Goal: Task Accomplishment & Management: Manage account settings

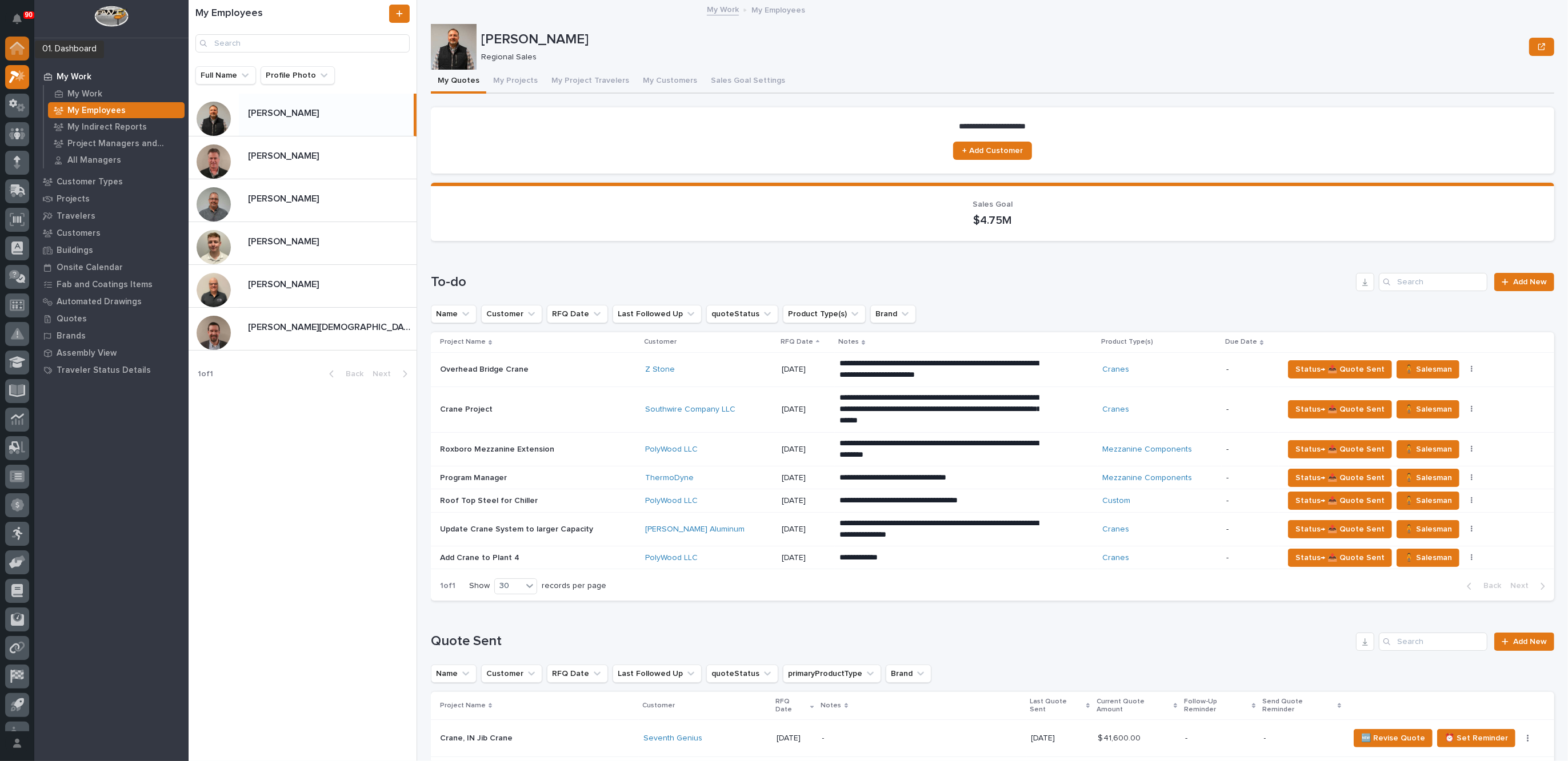
click at [20, 43] on icon at bounding box center [17, 48] width 15 height 13
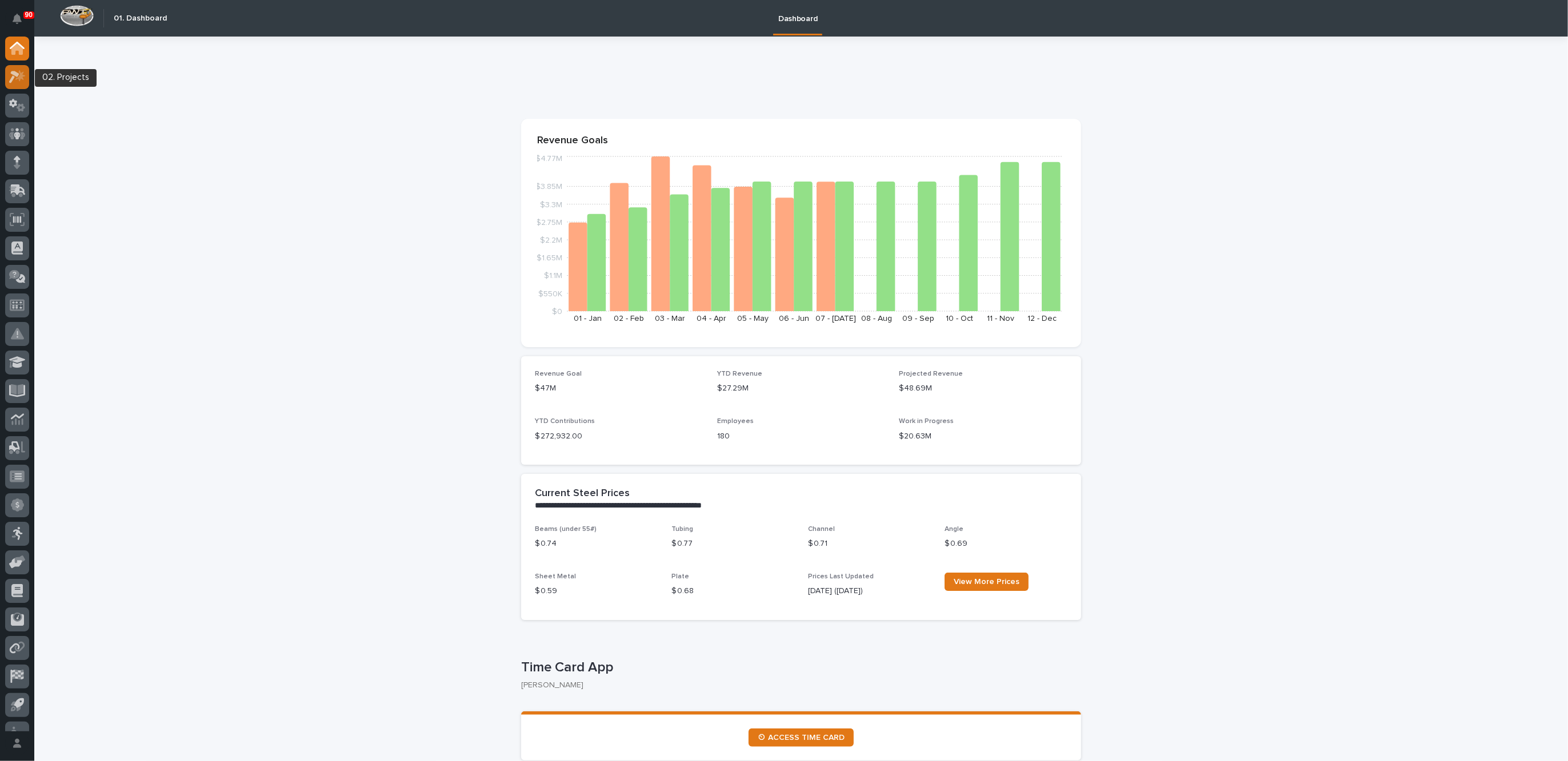
click at [17, 73] on icon at bounding box center [14, 77] width 11 height 12
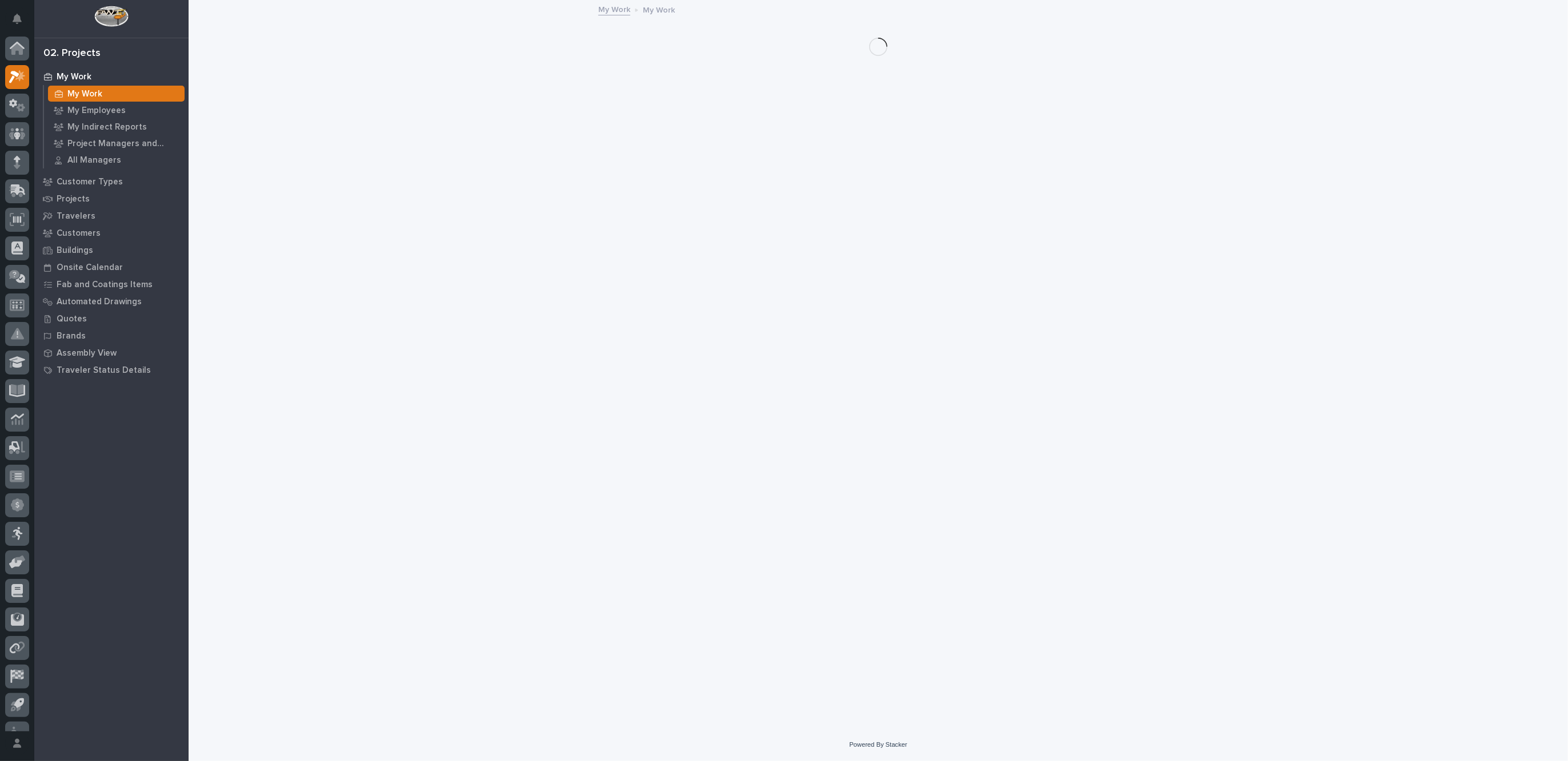
scroll to position [19, 0]
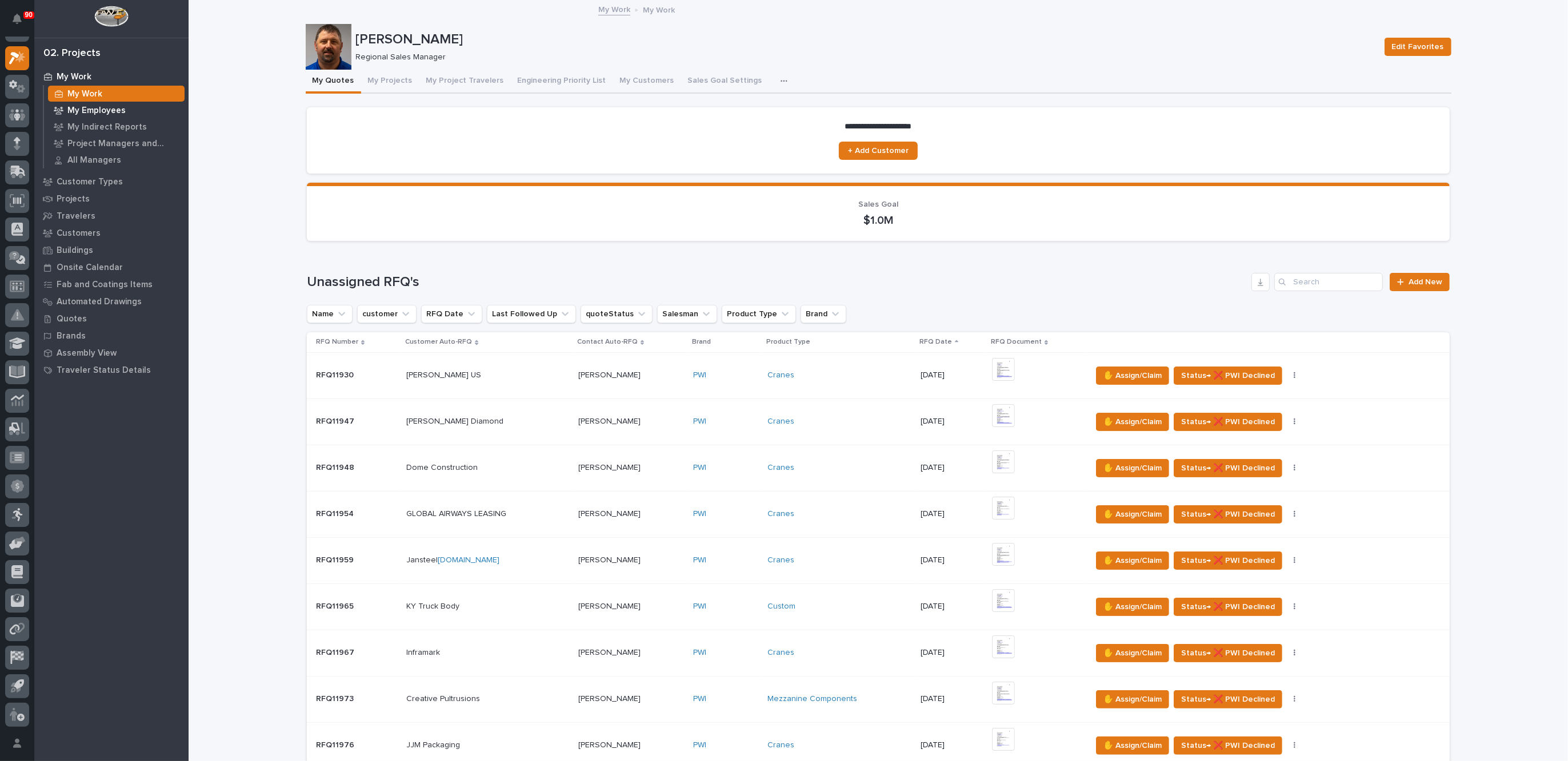
click at [99, 107] on p "My Employees" at bounding box center [97, 111] width 59 height 11
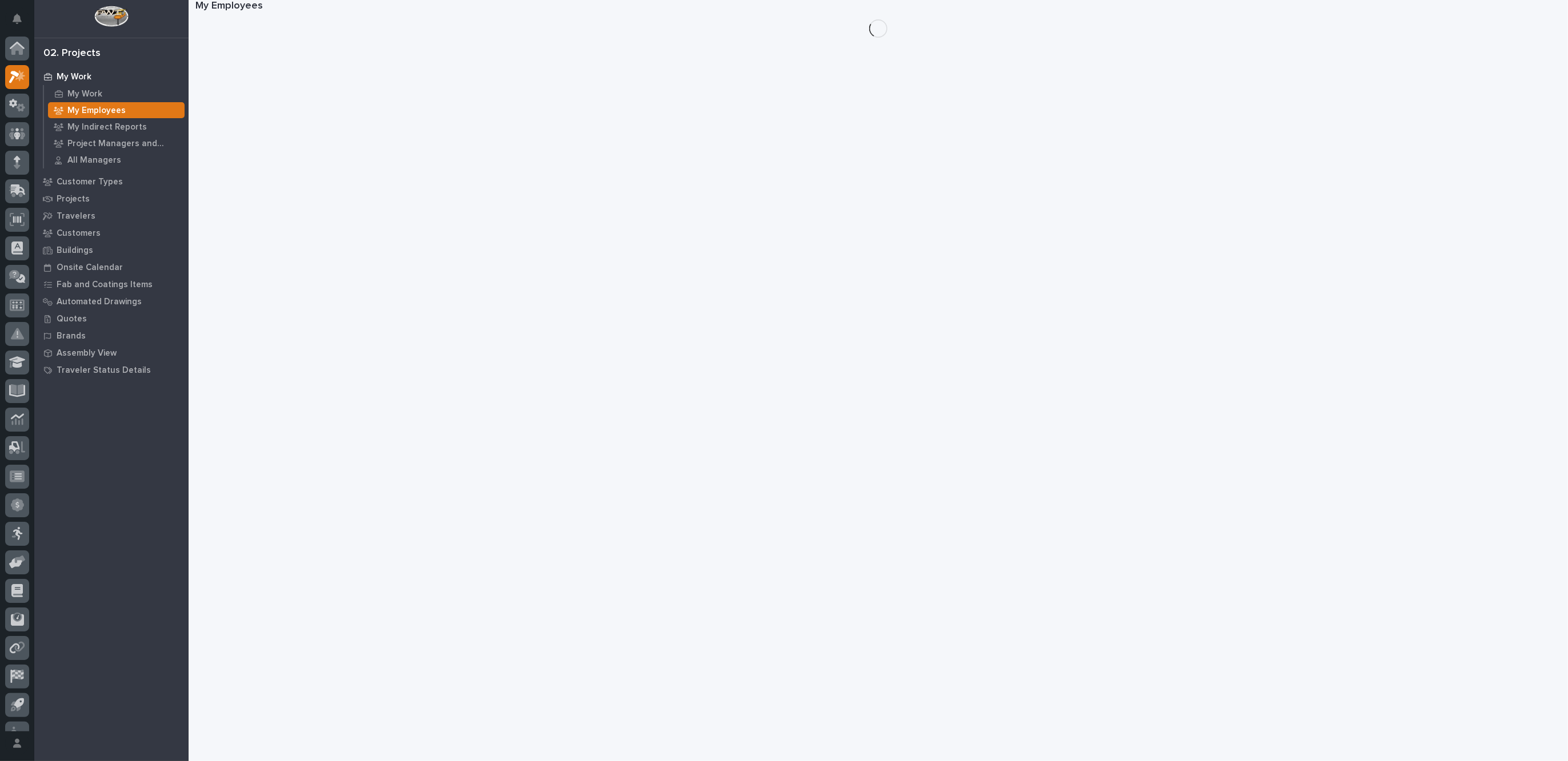
scroll to position [19, 0]
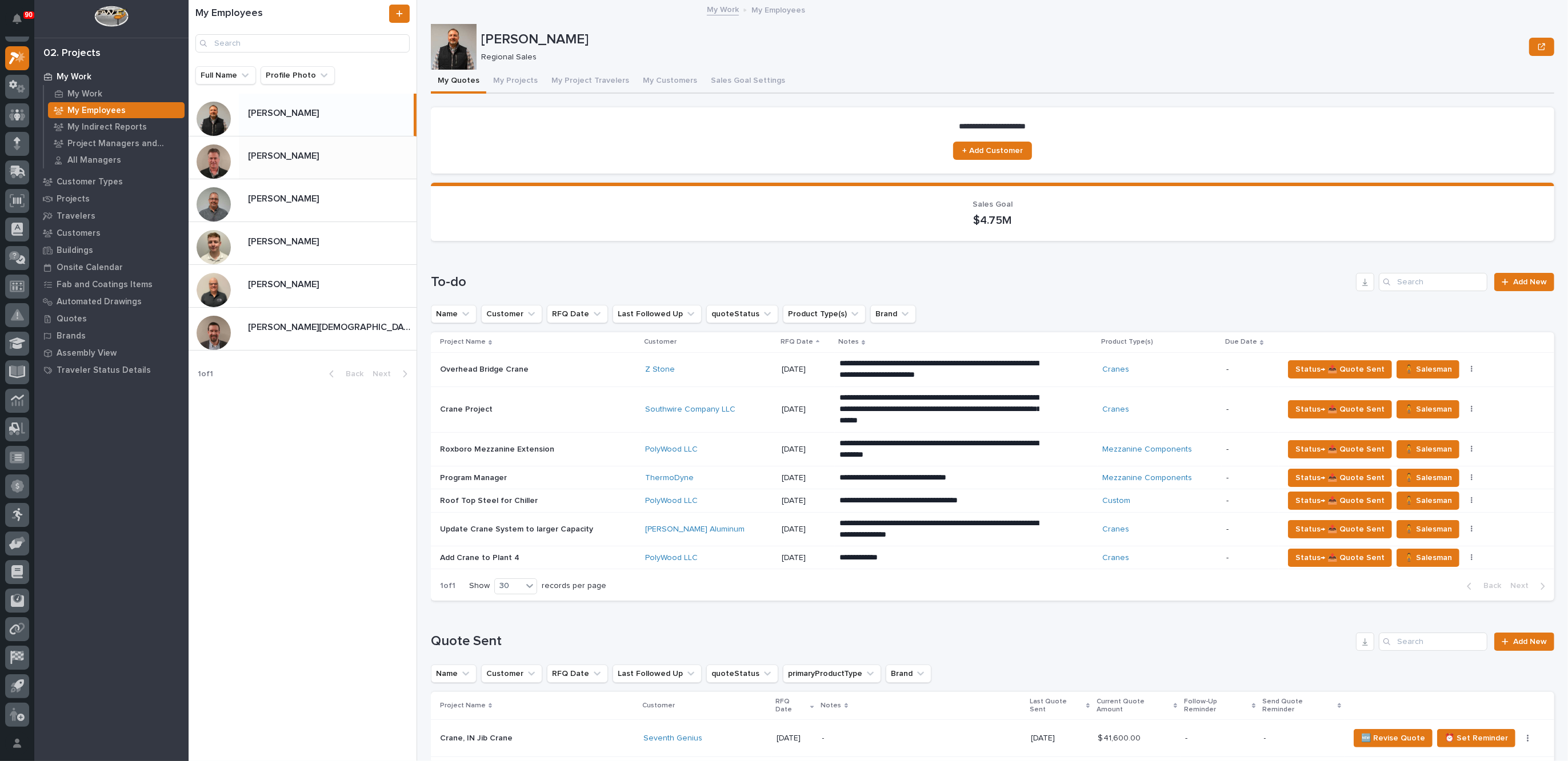
click at [298, 145] on div "[PERSON_NAME] [PERSON_NAME]" at bounding box center [302, 158] width 228 height 43
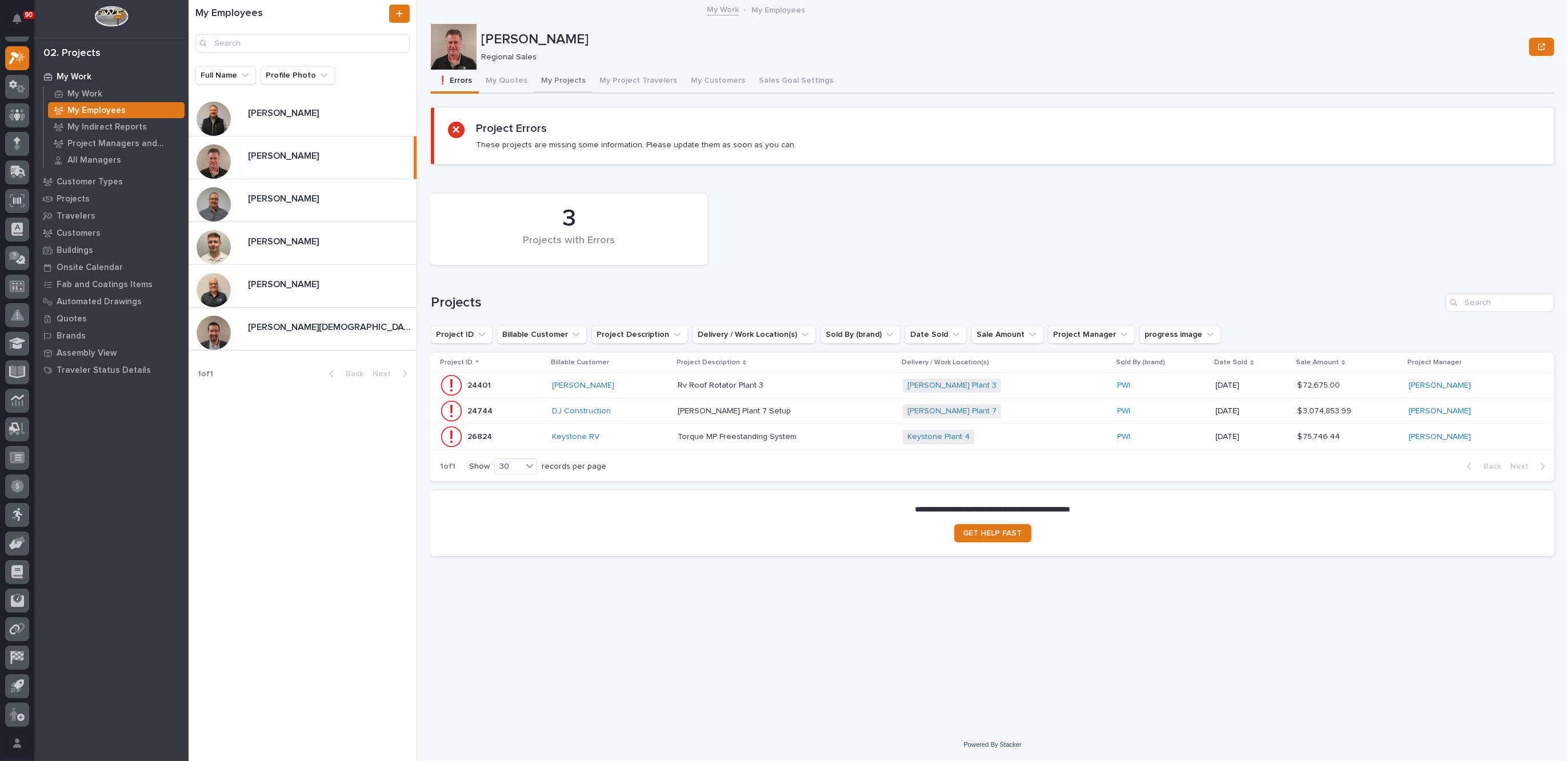
click at [558, 77] on button "My Projects" at bounding box center [563, 81] width 59 height 24
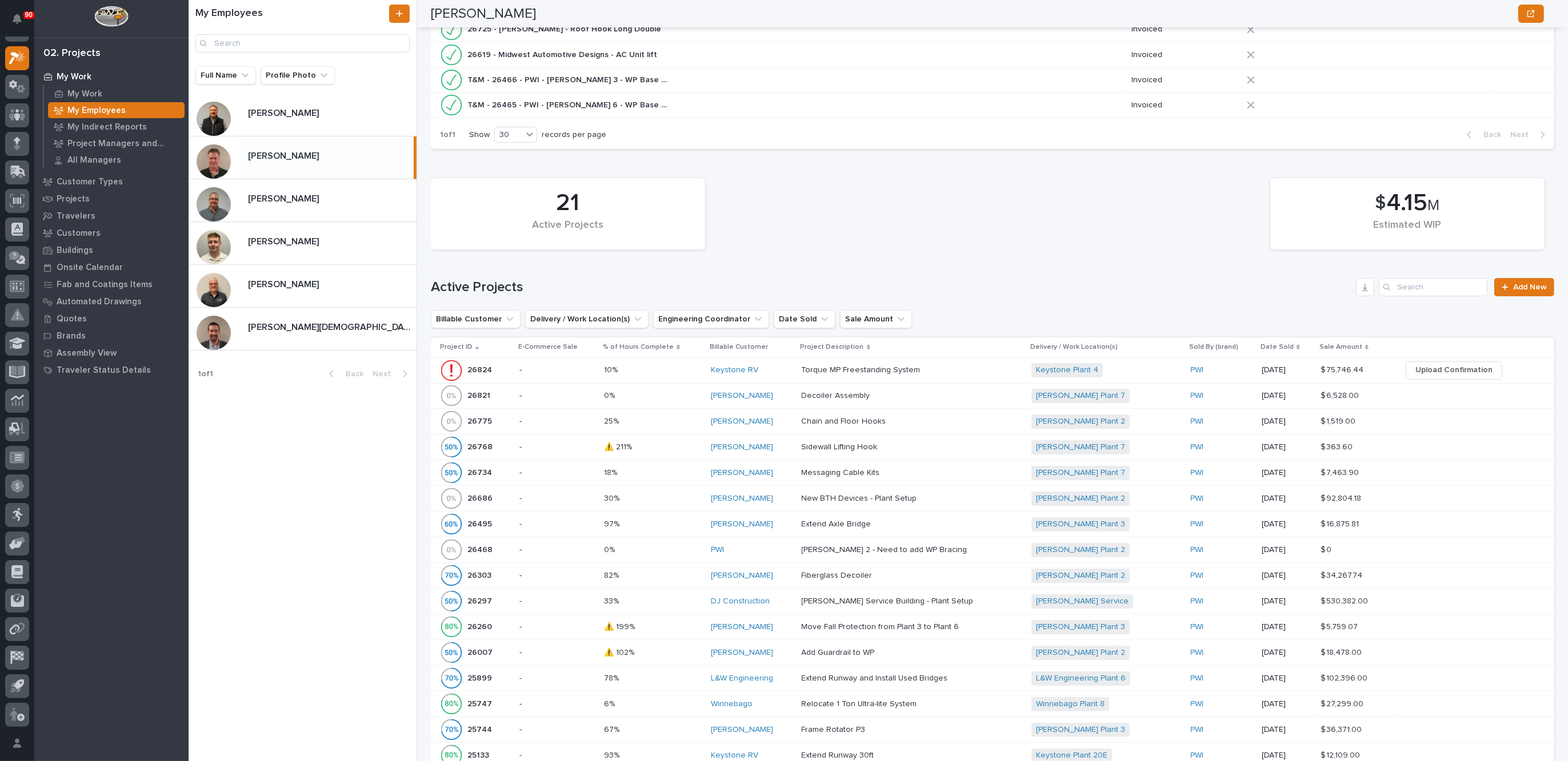
scroll to position [571, 0]
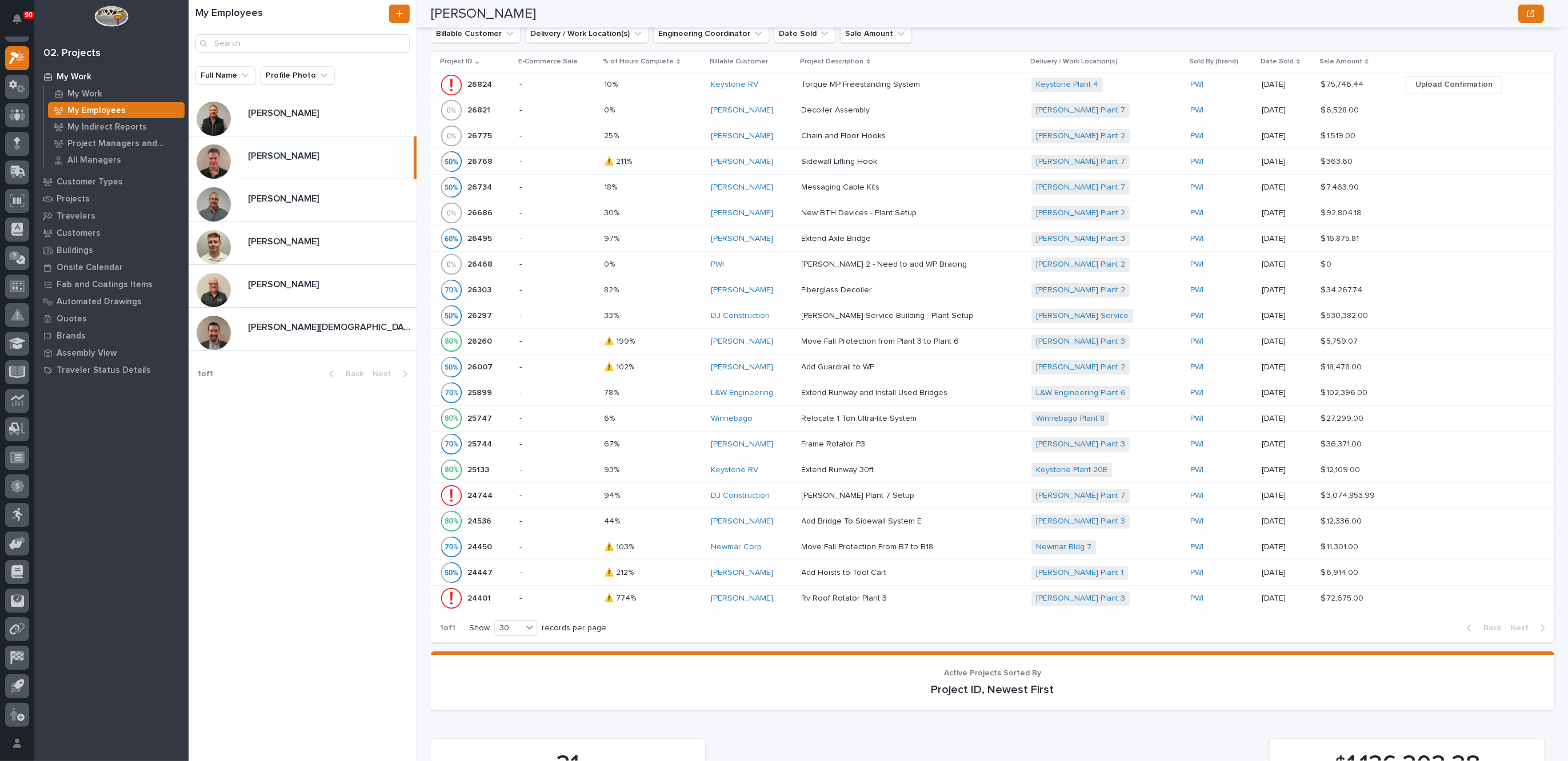
click at [911, 491] on p at bounding box center [901, 495] width 200 height 10
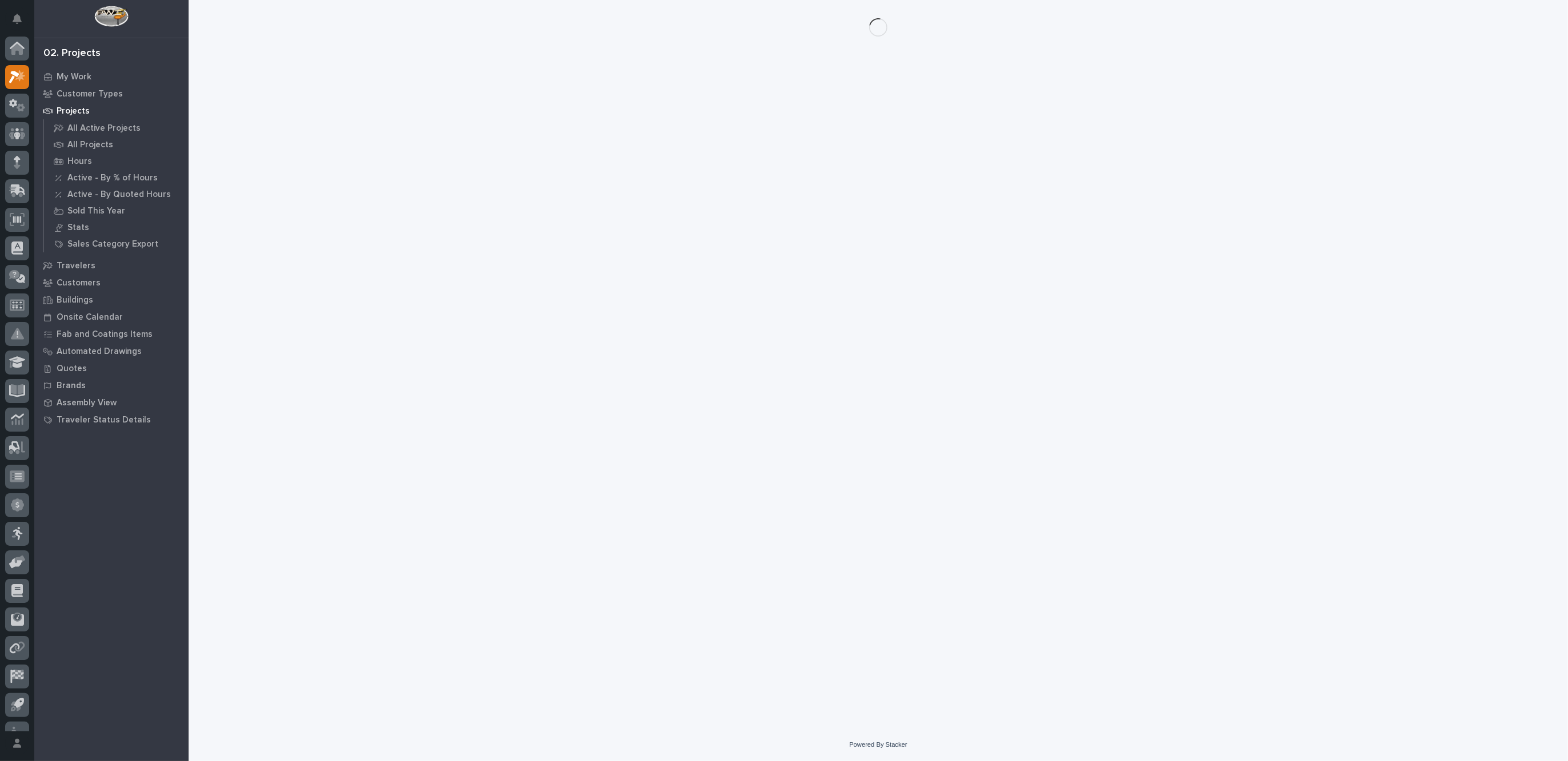
scroll to position [19, 0]
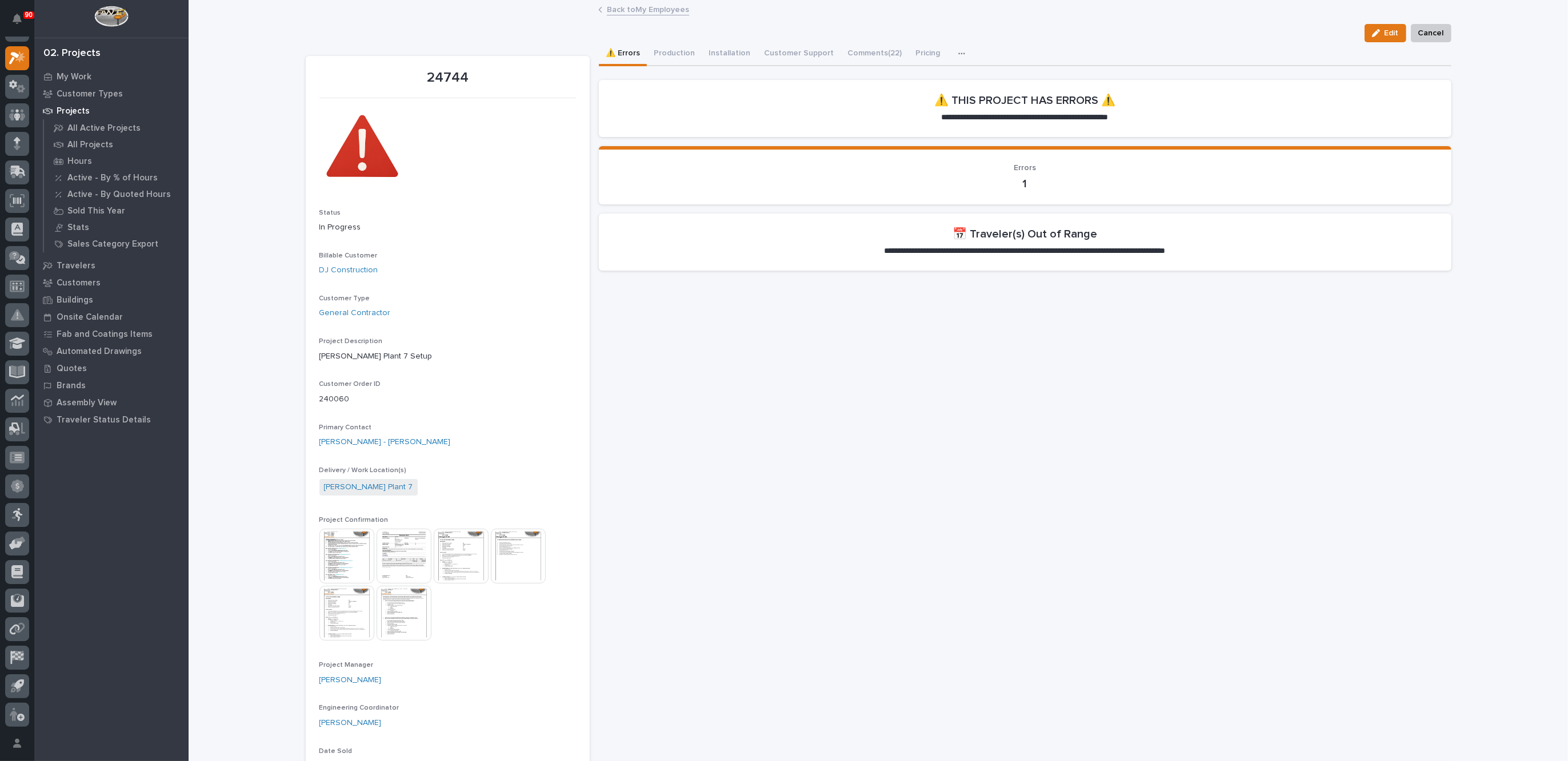
click at [959, 52] on icon "button" at bounding box center [962, 53] width 7 height 8
click at [903, 100] on span "Hours" at bounding box center [903, 104] width 22 height 11
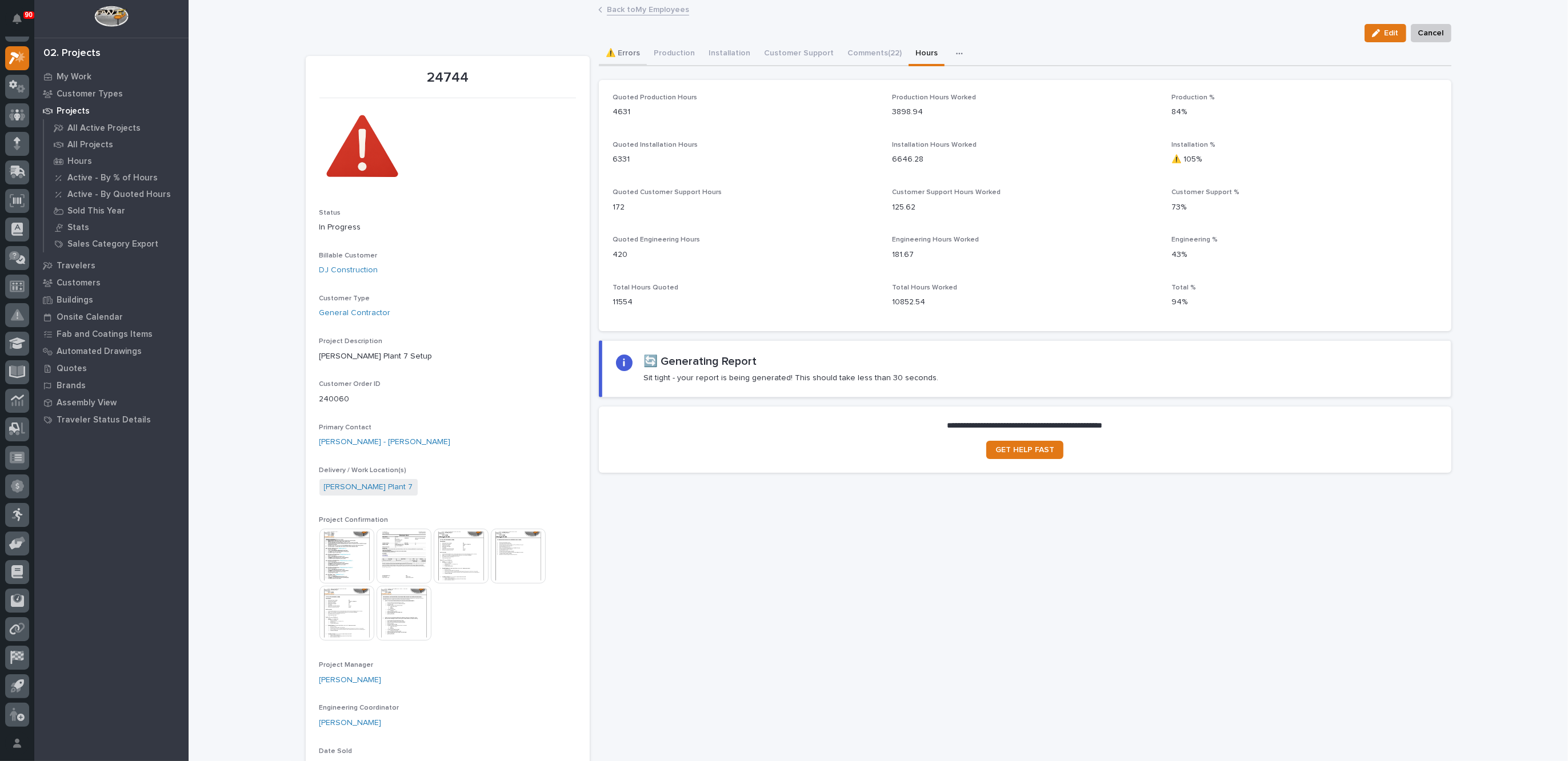
click at [625, 53] on button "⚠️ Errors" at bounding box center [623, 54] width 48 height 24
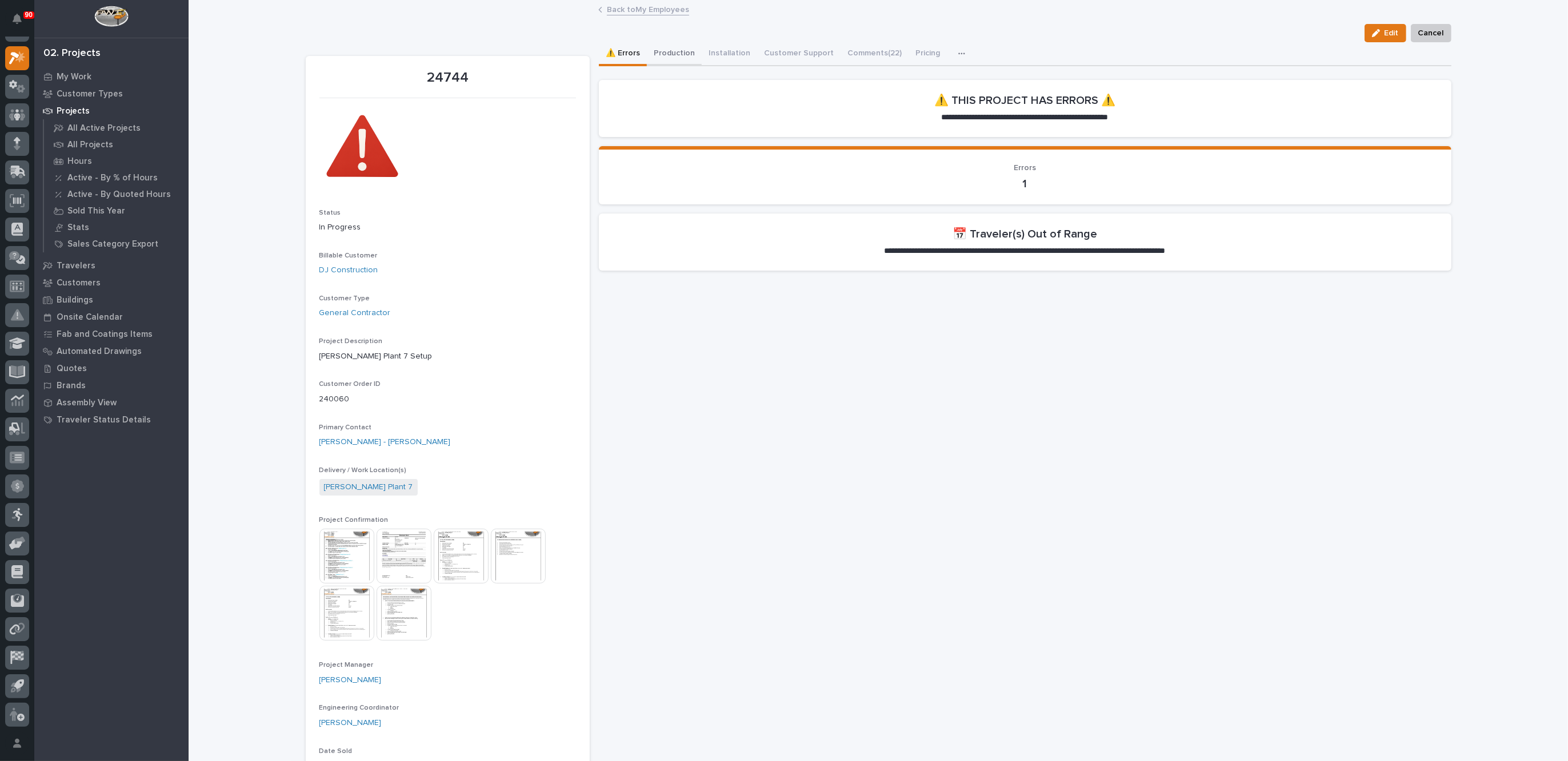
click at [670, 51] on button "Production" at bounding box center [674, 54] width 55 height 24
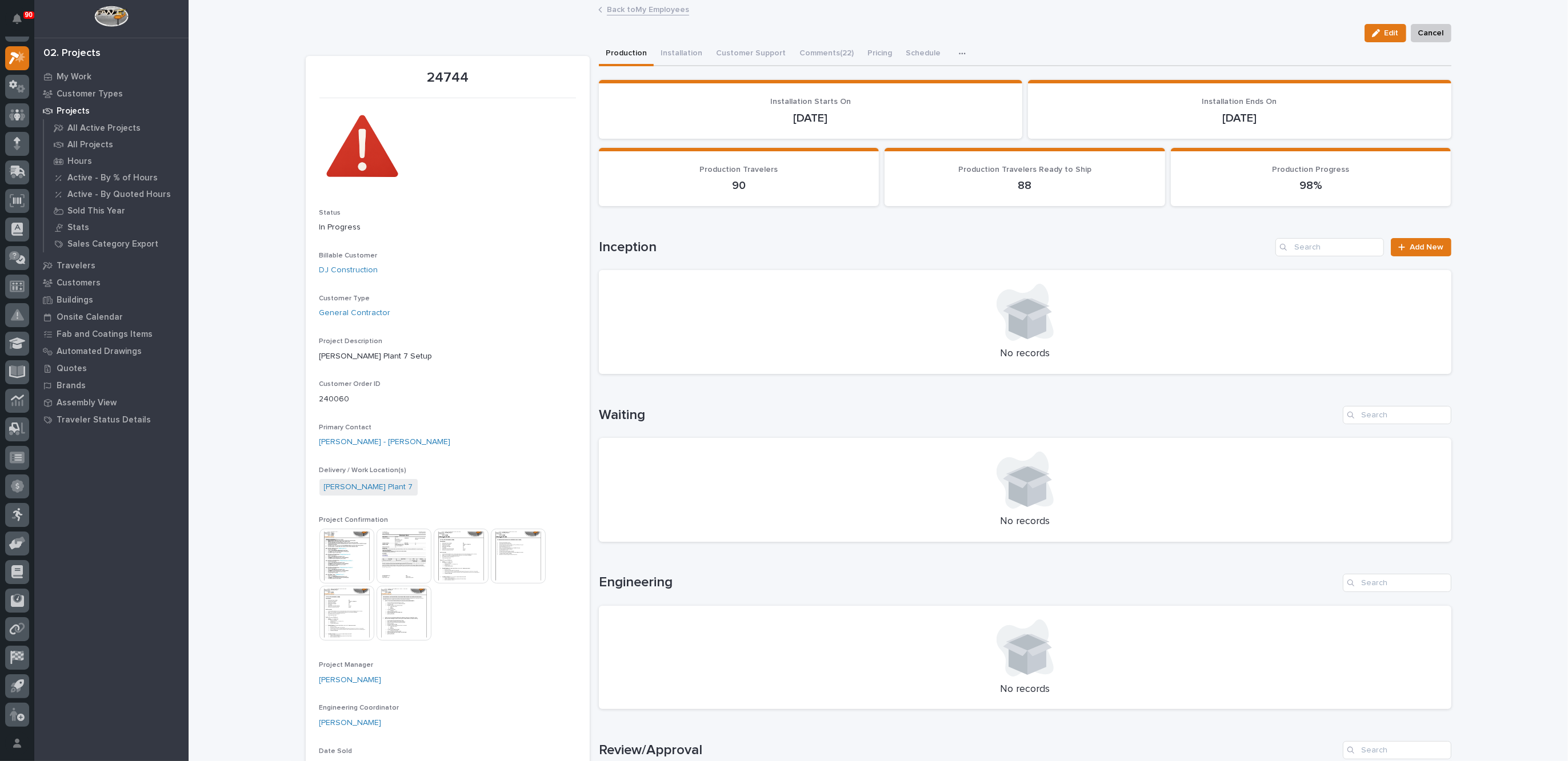
click at [630, 5] on link "Back to My Employees" at bounding box center [648, 9] width 83 height 13
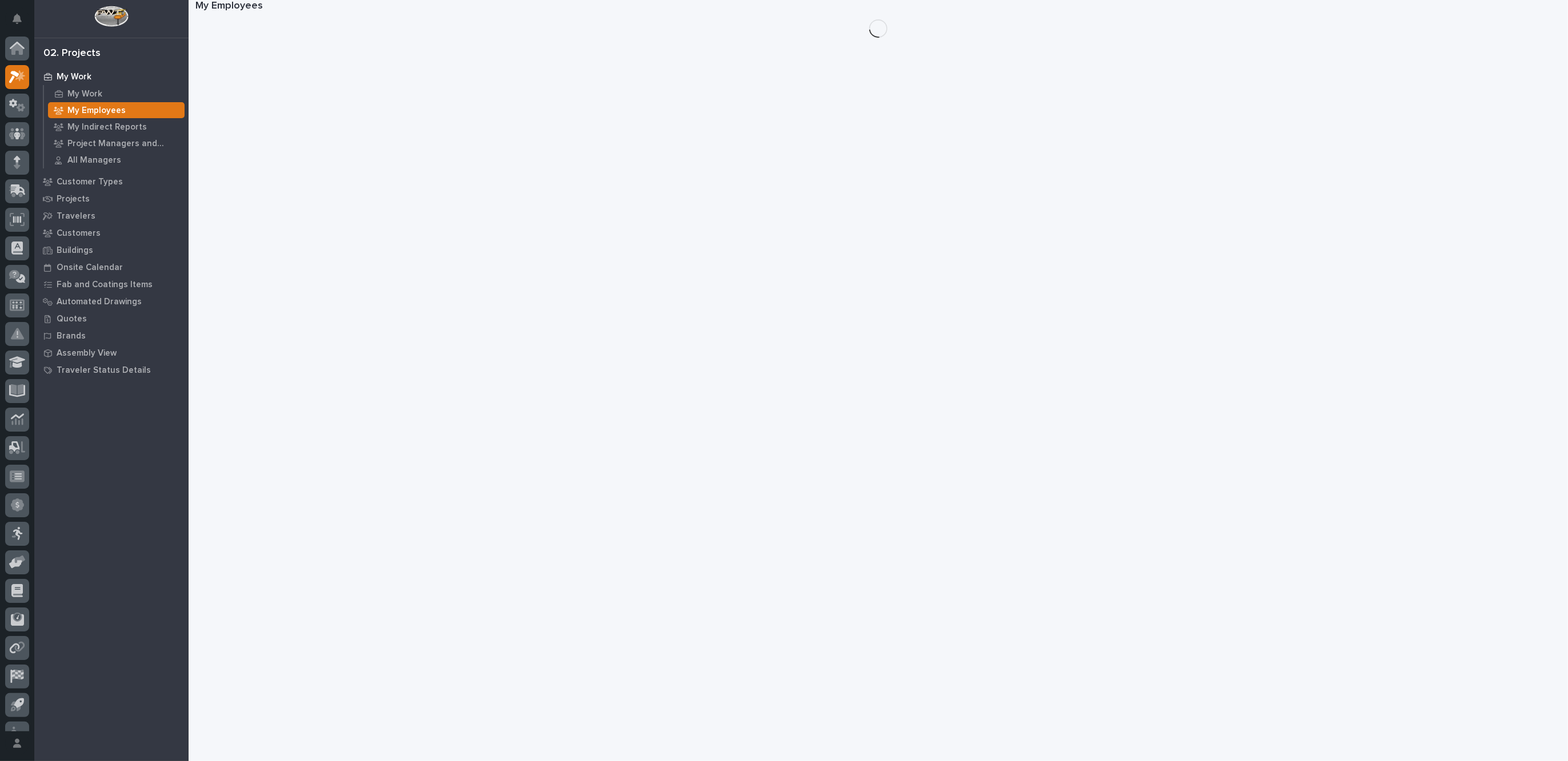
scroll to position [19, 0]
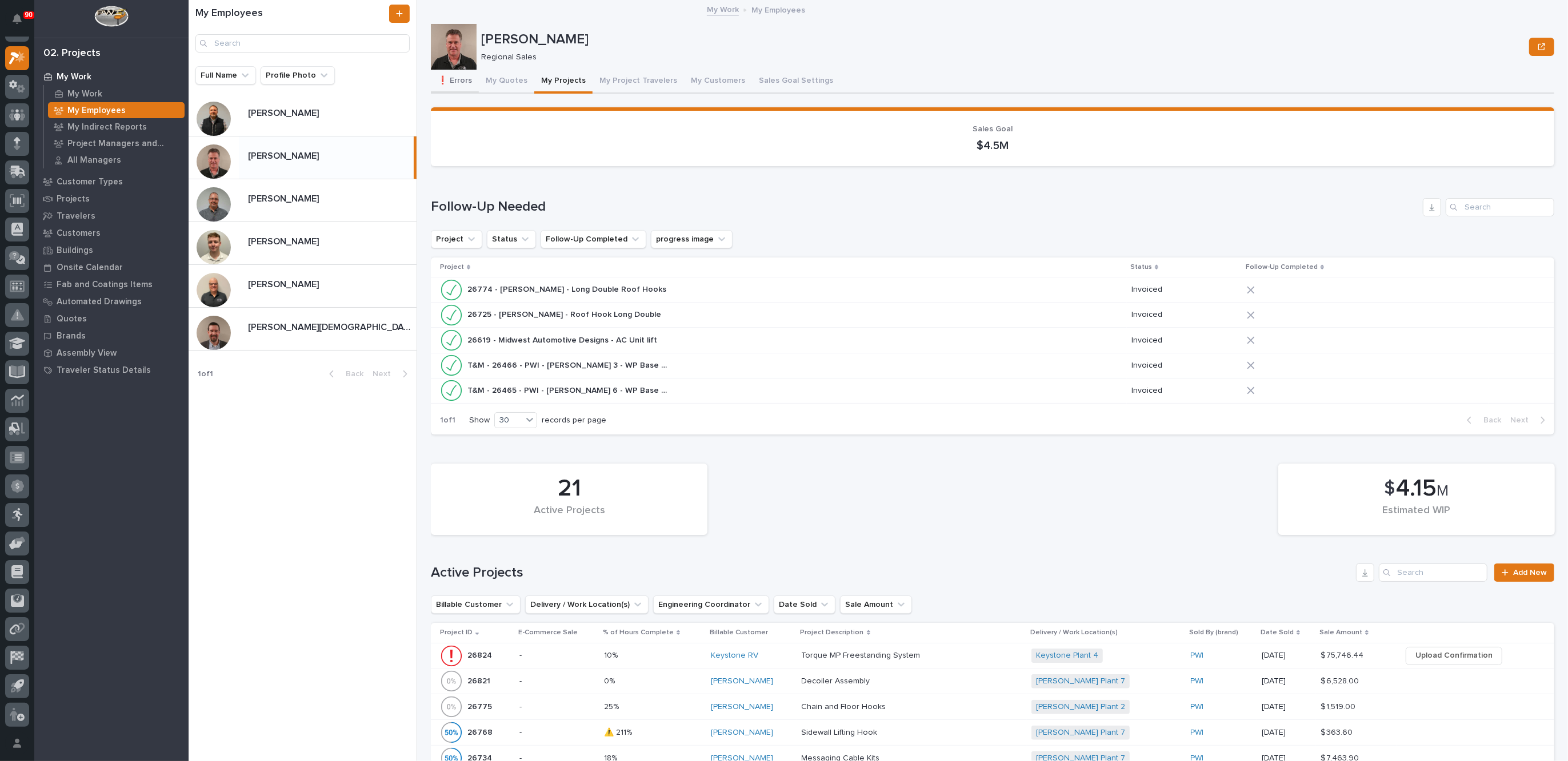
click at [461, 81] on button "❗ Errors" at bounding box center [455, 81] width 48 height 24
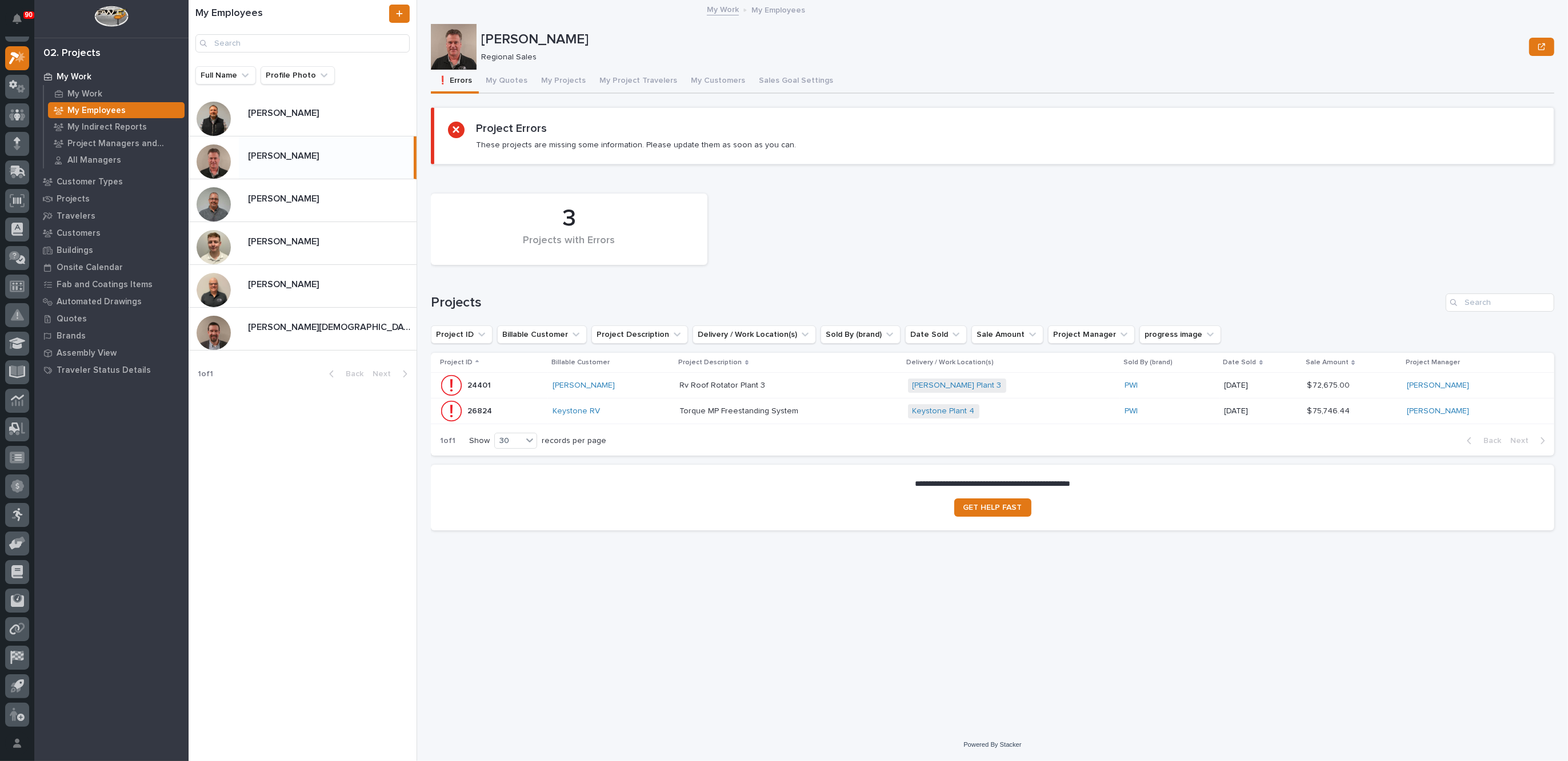
click at [816, 378] on div "Rv Roof Rotator Plant 3 Rv Roof Rotator Plant 3" at bounding box center [789, 385] width 219 height 19
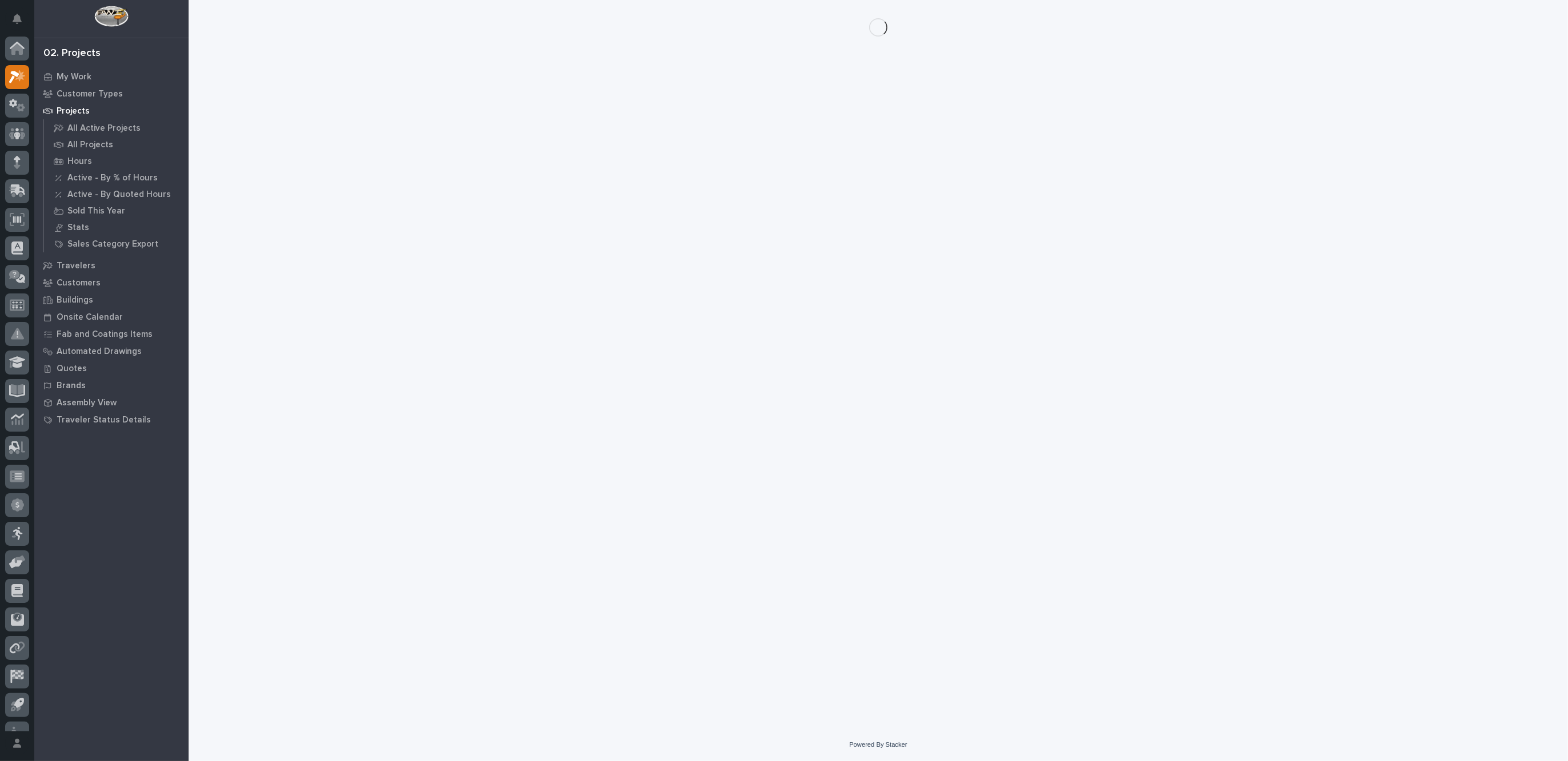
scroll to position [19, 0]
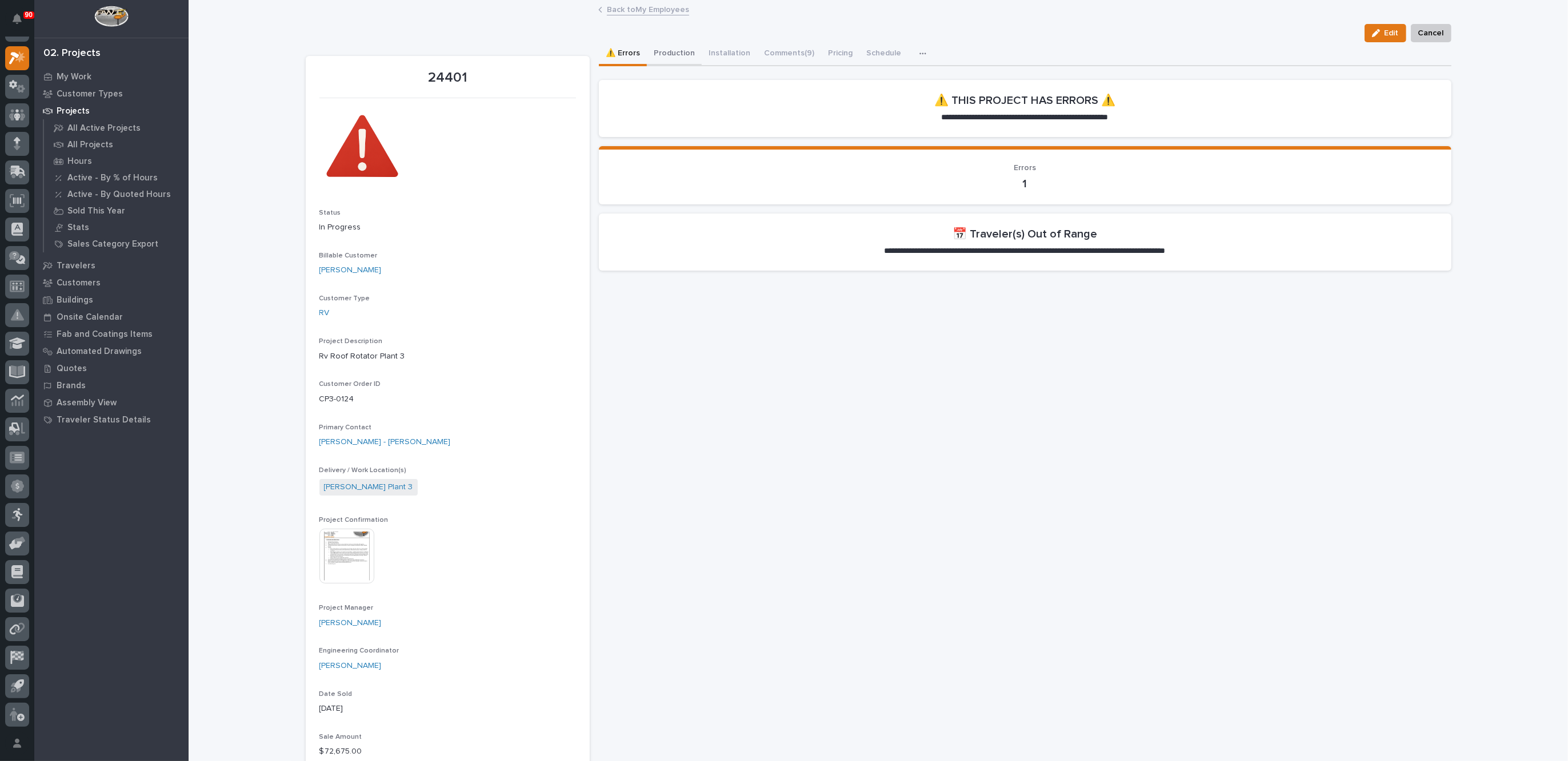
click at [667, 52] on button "Production" at bounding box center [674, 54] width 55 height 24
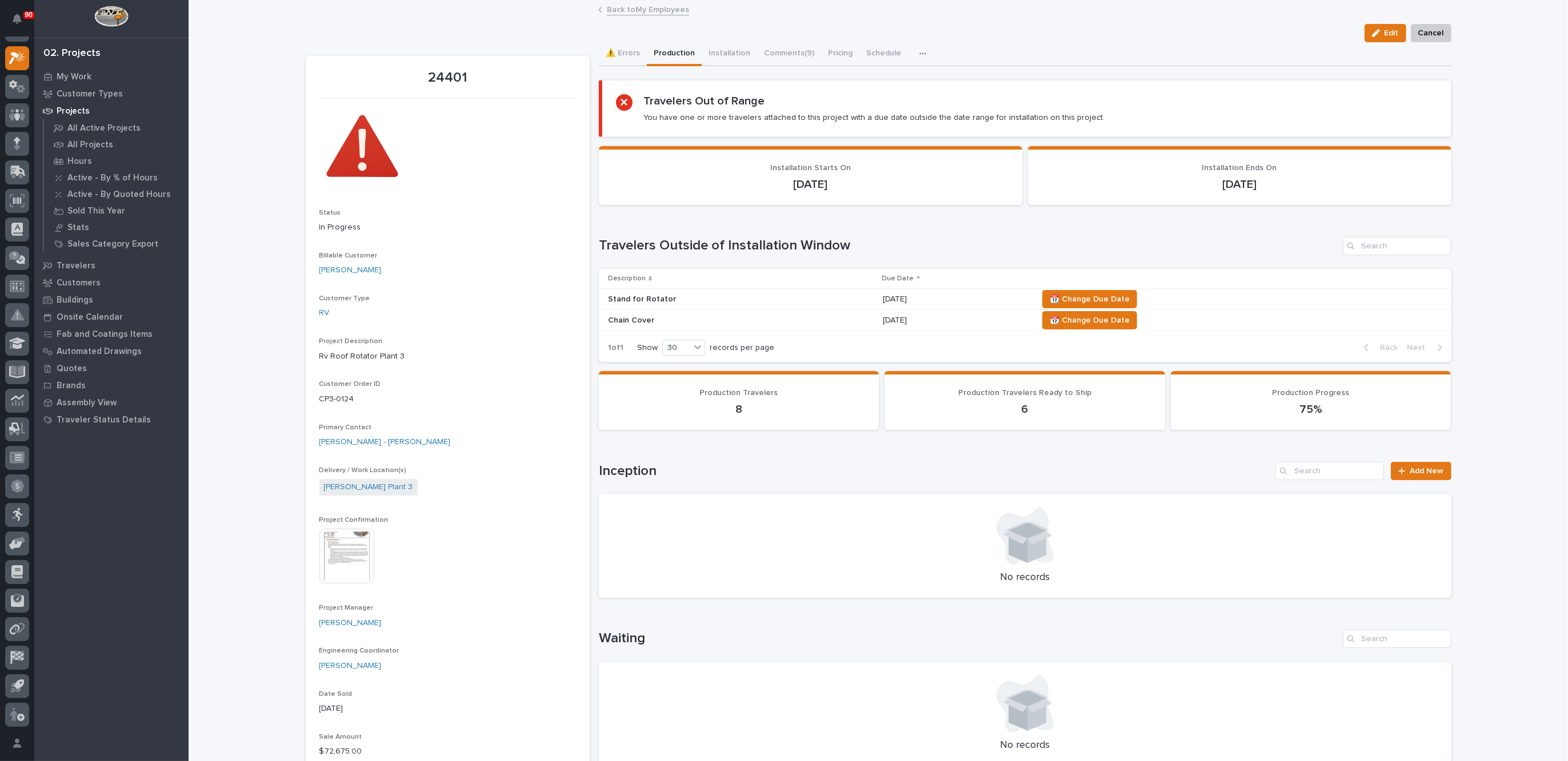
click at [635, 9] on link "Back to My Employees" at bounding box center [648, 9] width 83 height 13
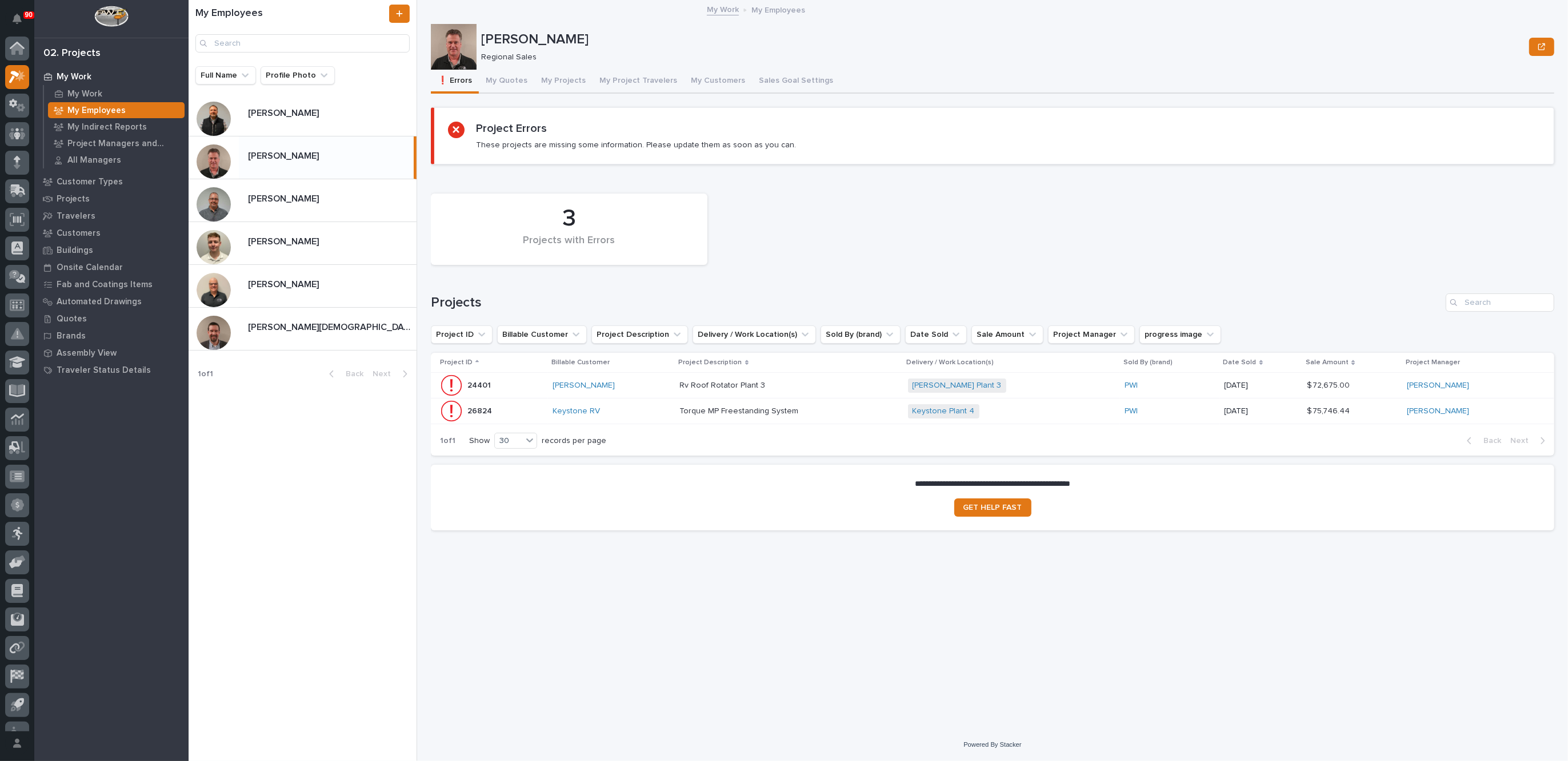
scroll to position [19, 0]
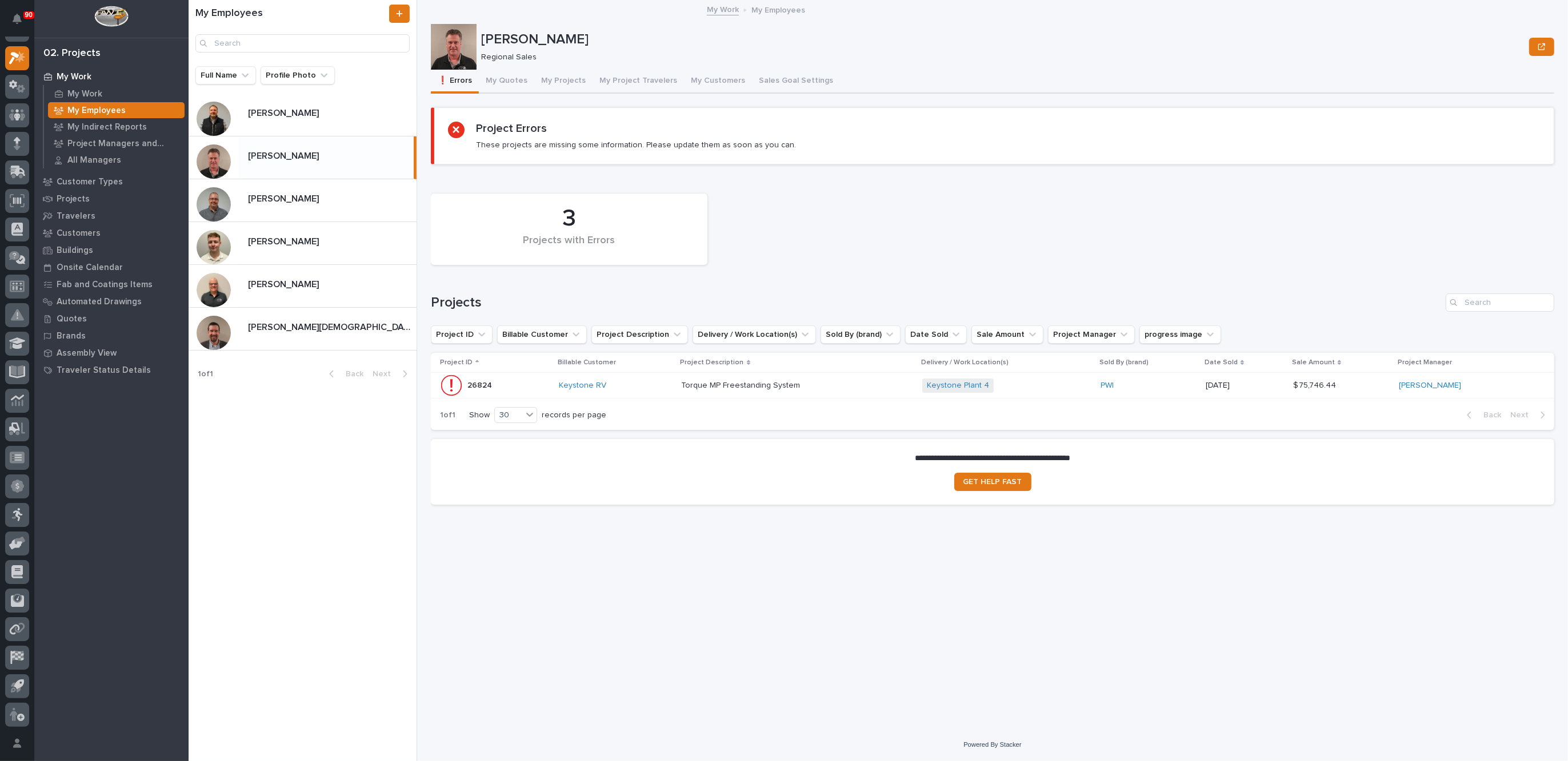
click at [847, 374] on td "Torque MP Freestanding System Torque MP Freestanding System" at bounding box center [797, 385] width 241 height 26
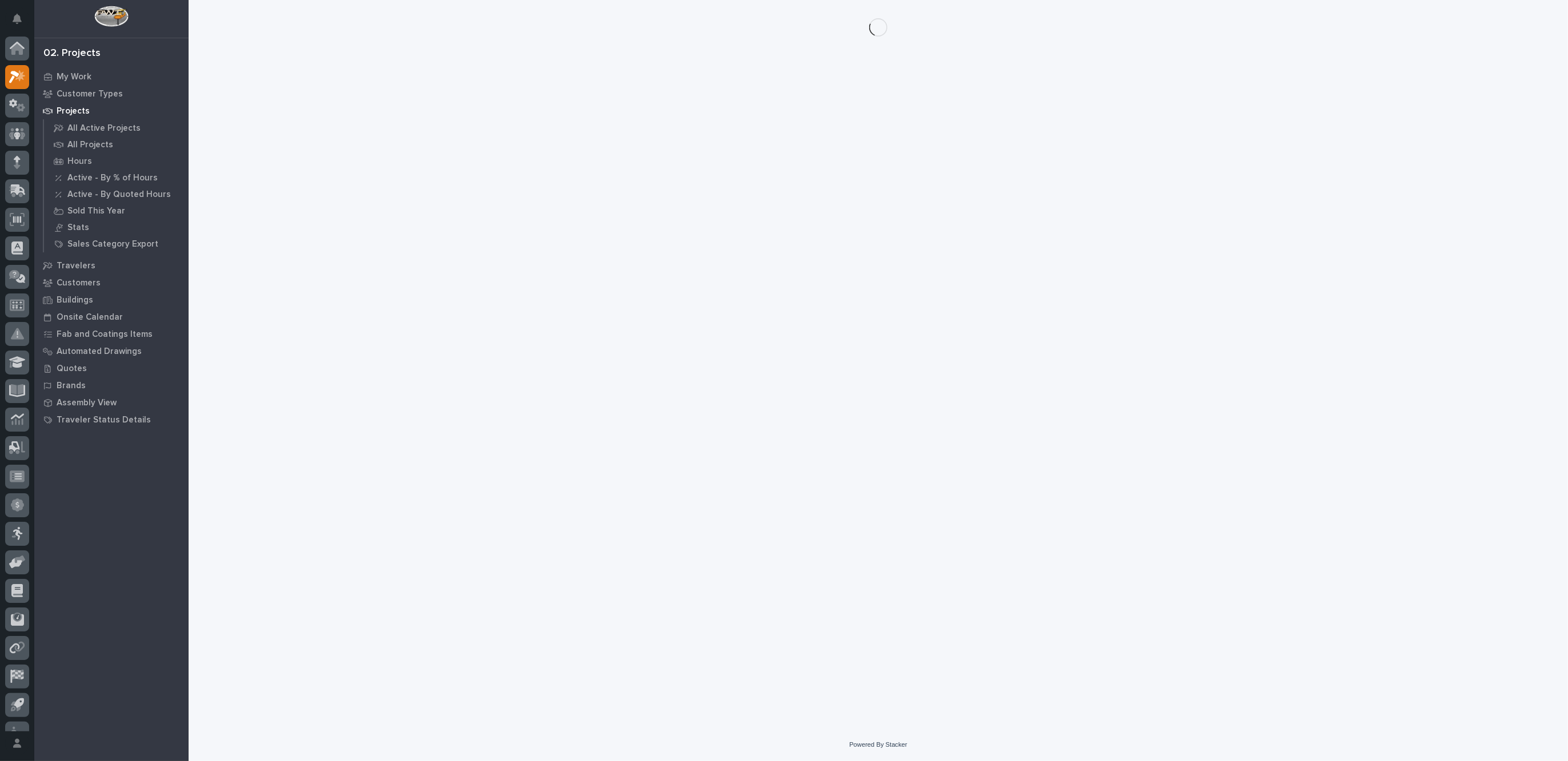
scroll to position [19, 0]
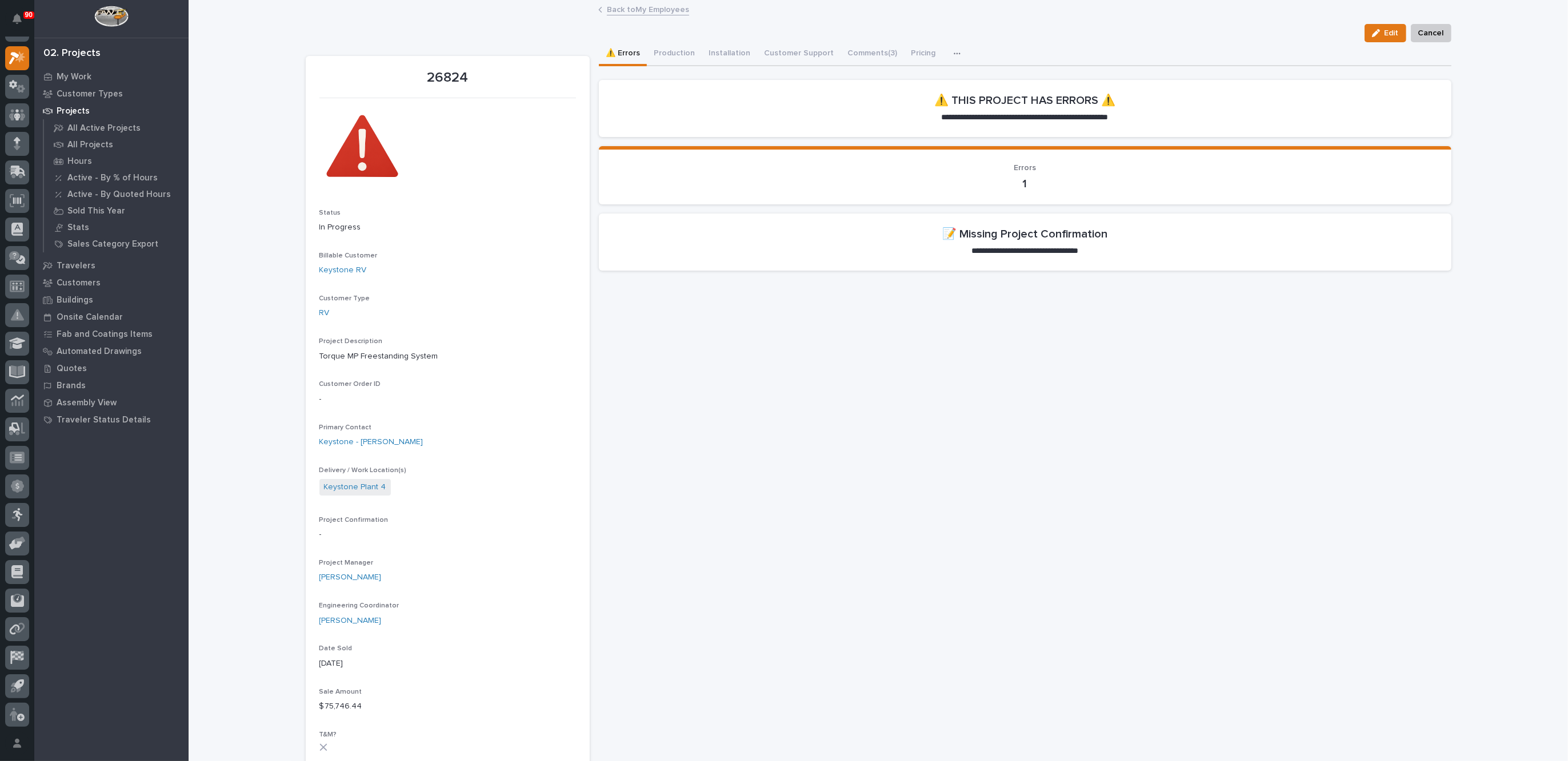
click at [635, 6] on link "Back to My Employees" at bounding box center [648, 9] width 83 height 13
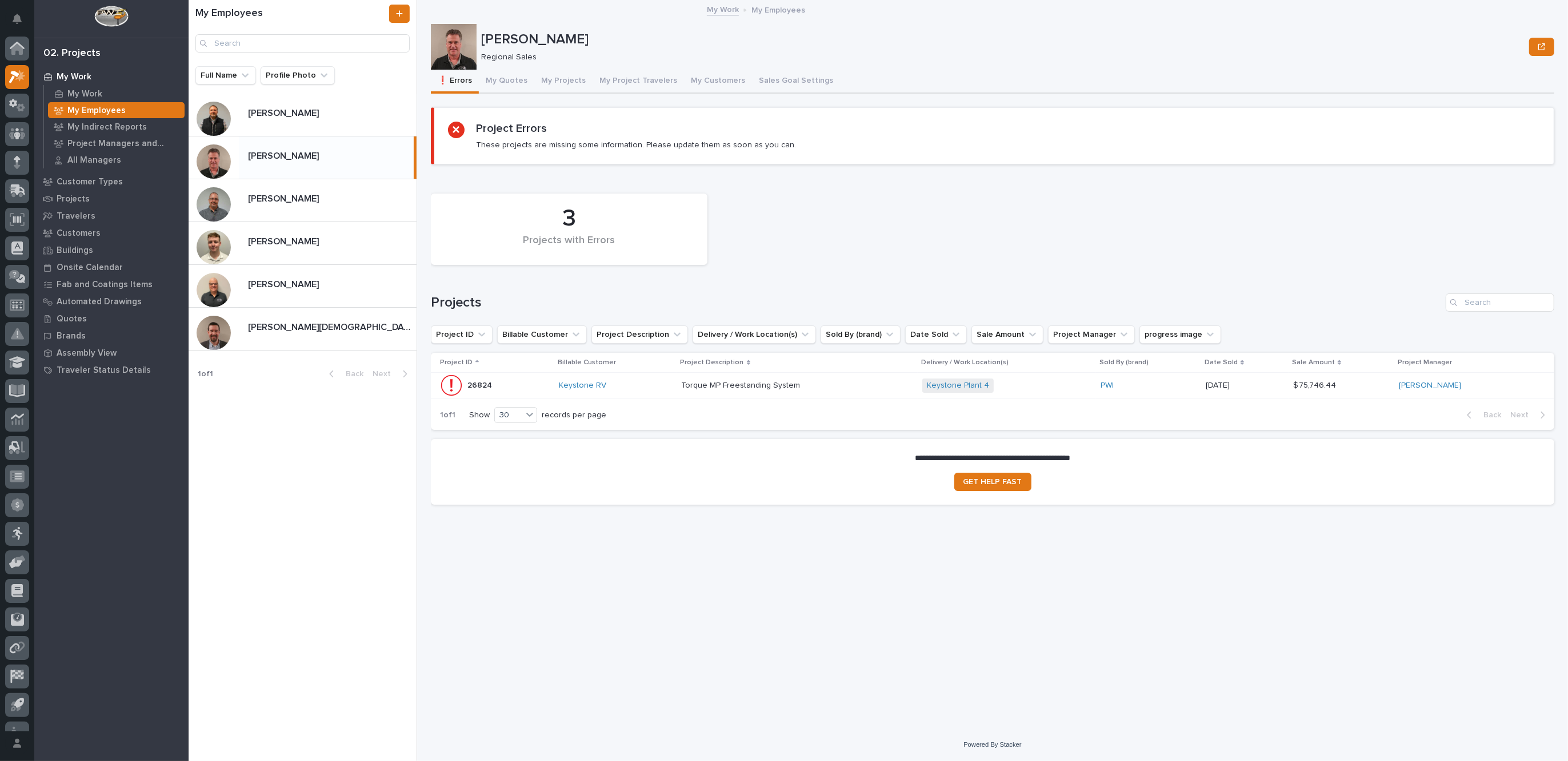
scroll to position [19, 0]
click at [505, 81] on button "My Quotes" at bounding box center [506, 81] width 55 height 24
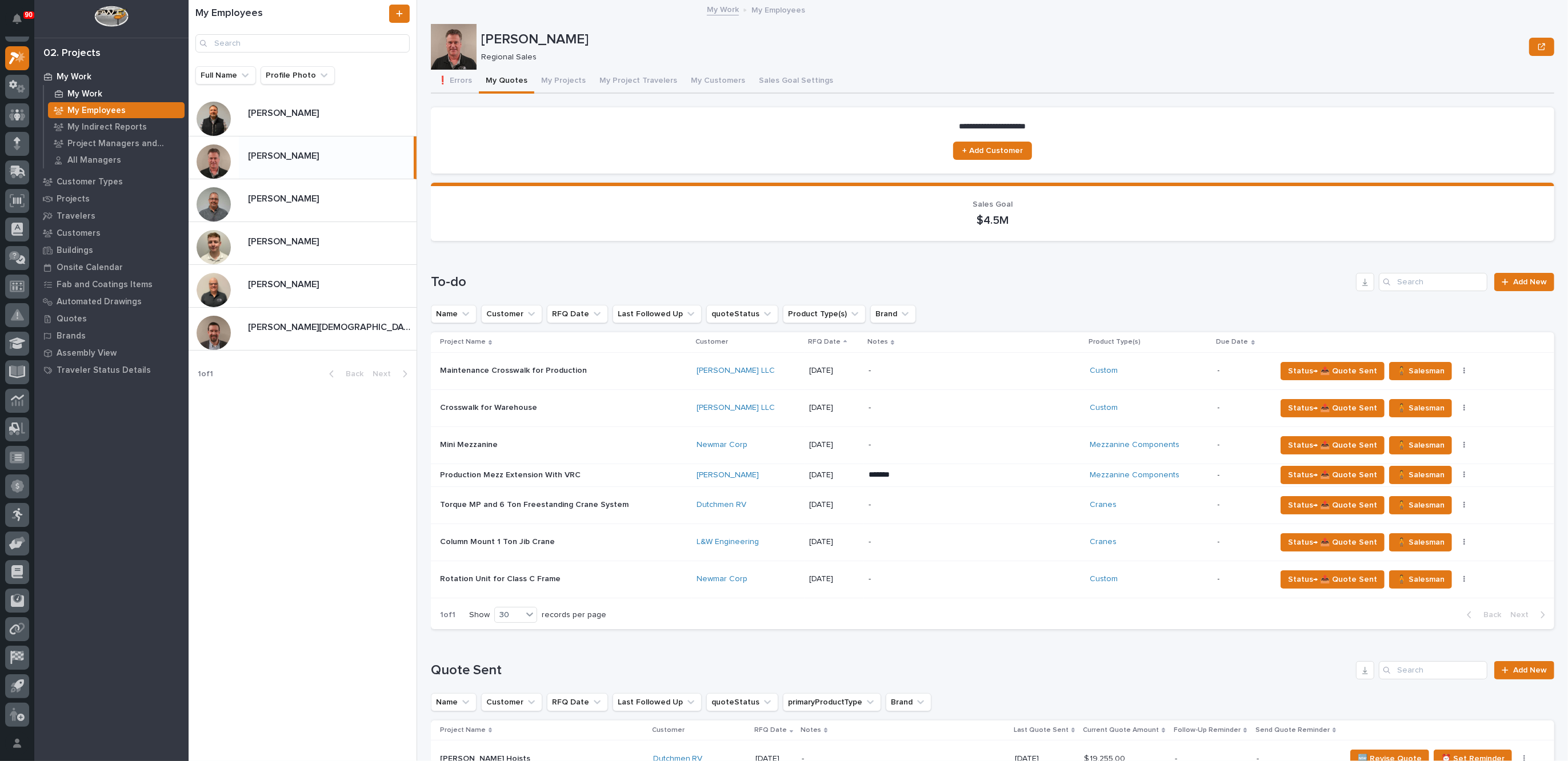
click at [84, 91] on p "My Work" at bounding box center [84, 94] width 35 height 11
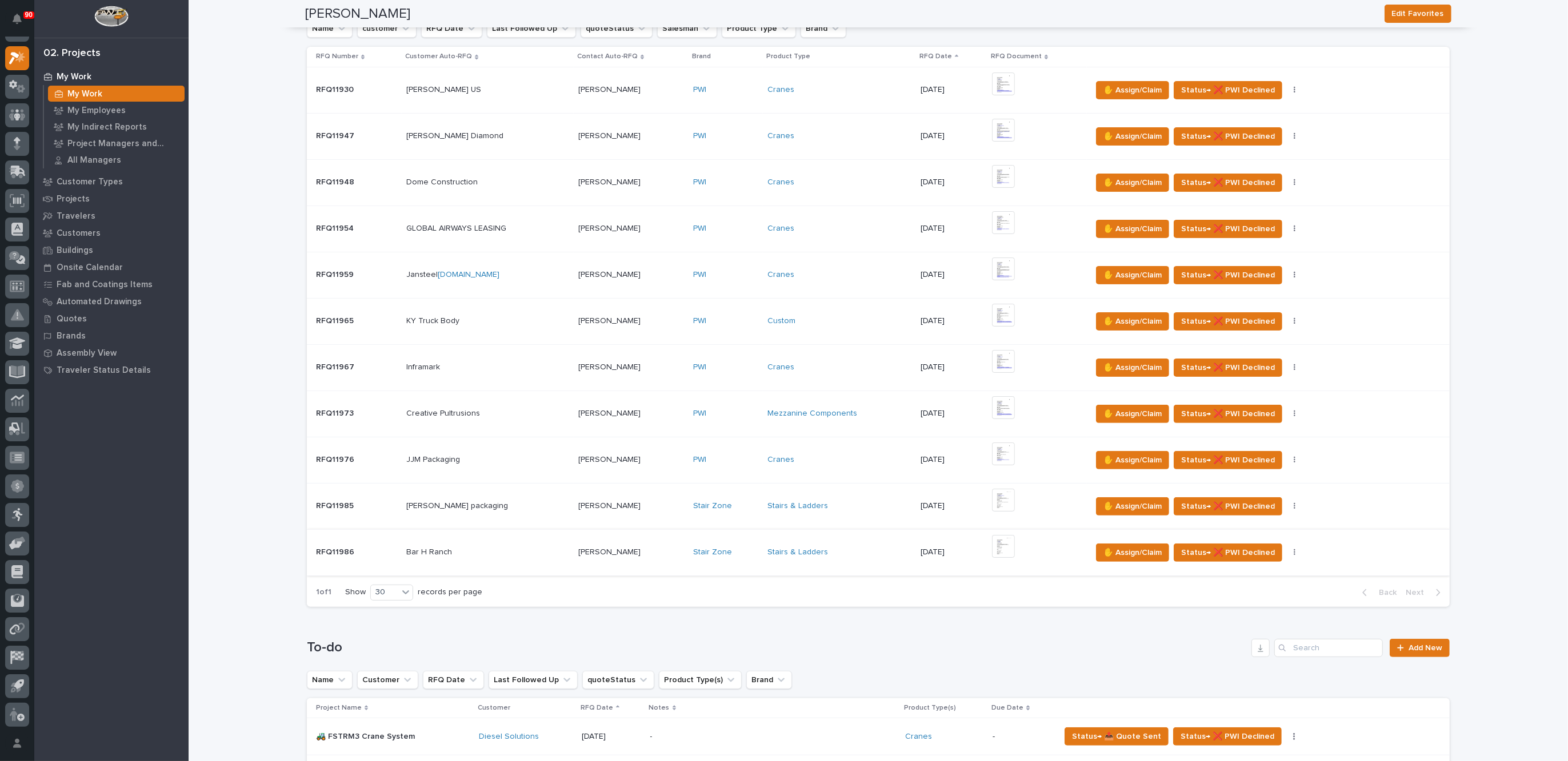
scroll to position [214, 0]
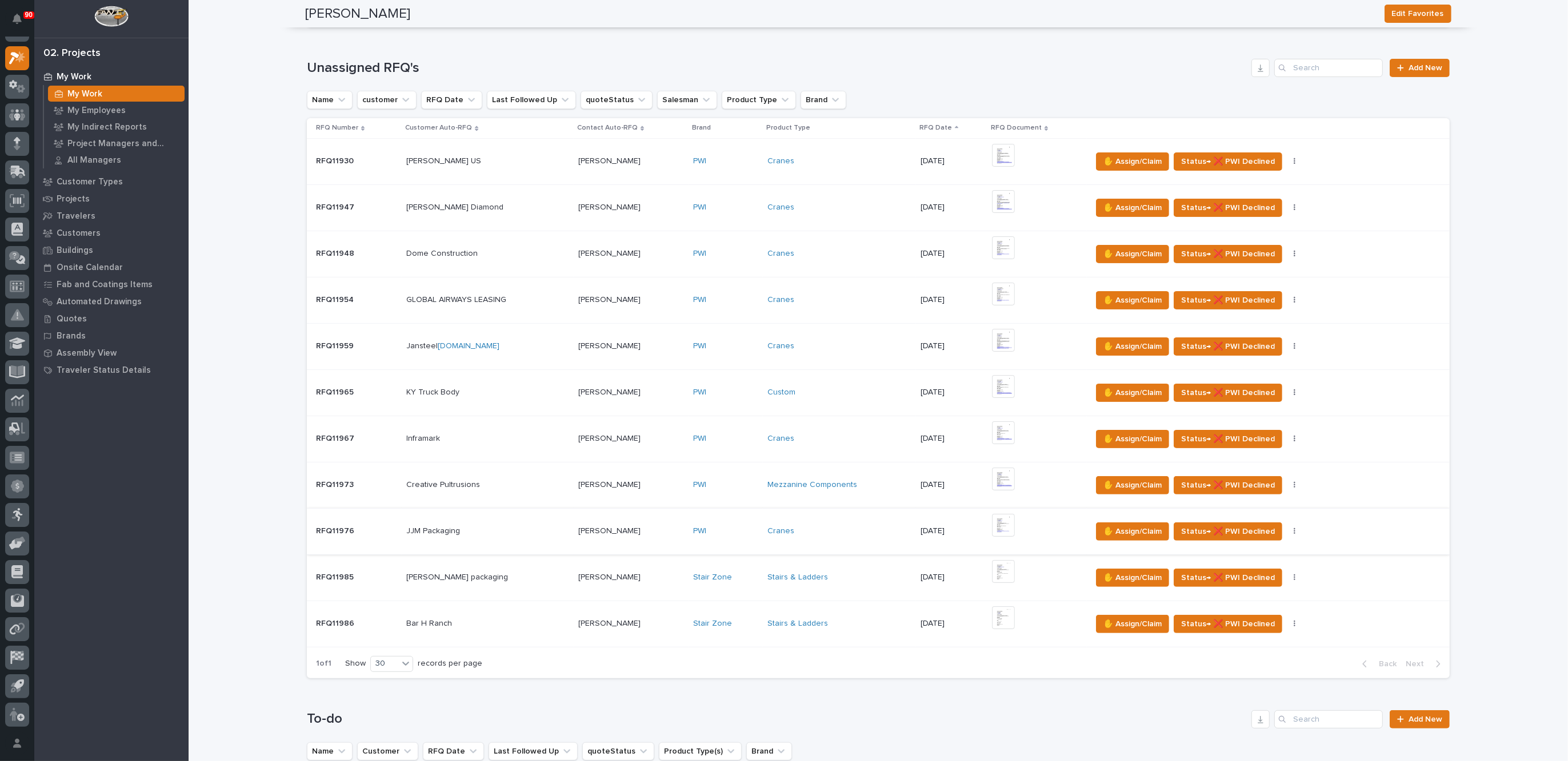
click at [999, 523] on img at bounding box center [1004, 526] width 23 height 23
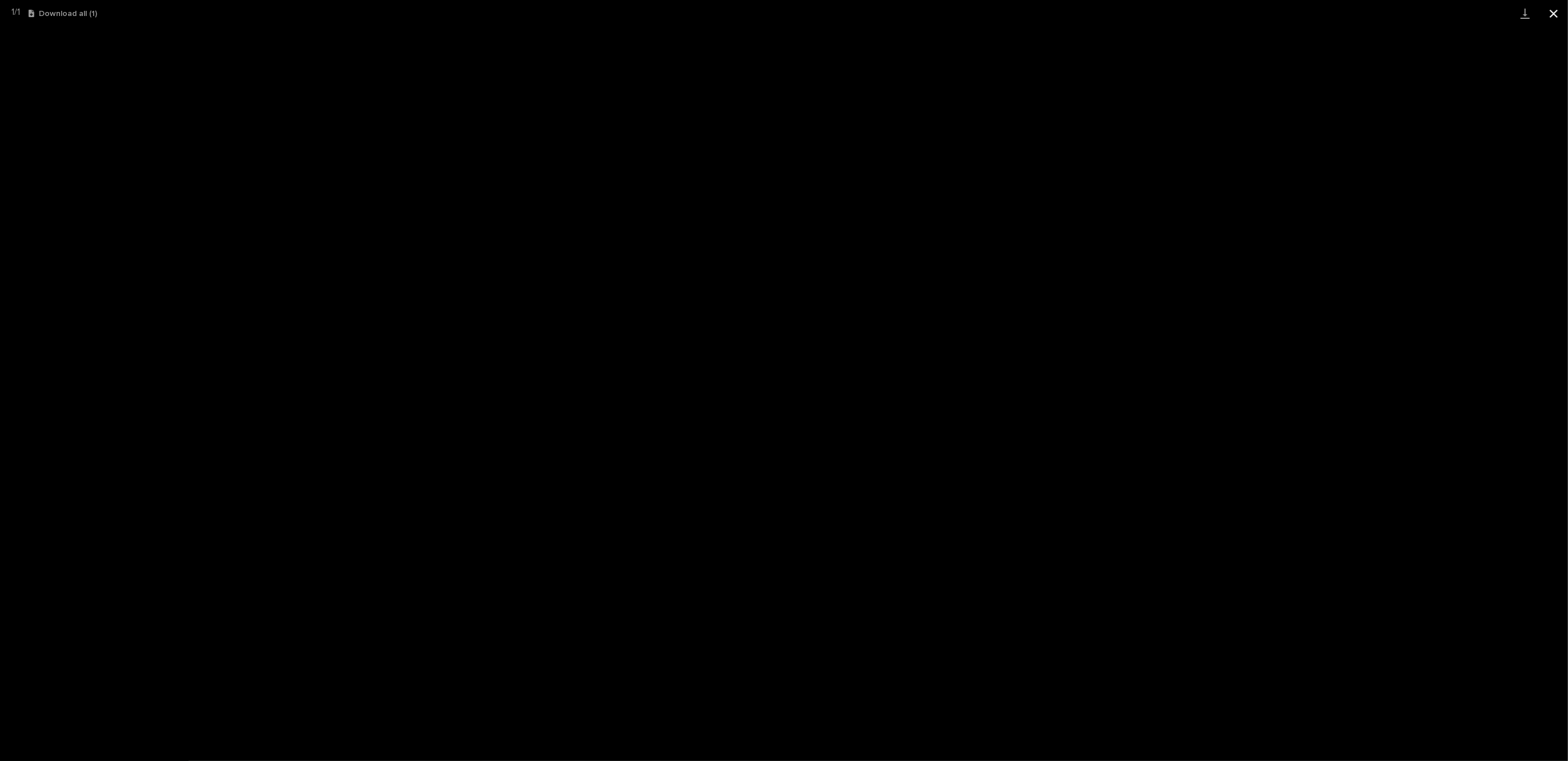
click at [1553, 14] on button "Close gallery" at bounding box center [1554, 13] width 28 height 27
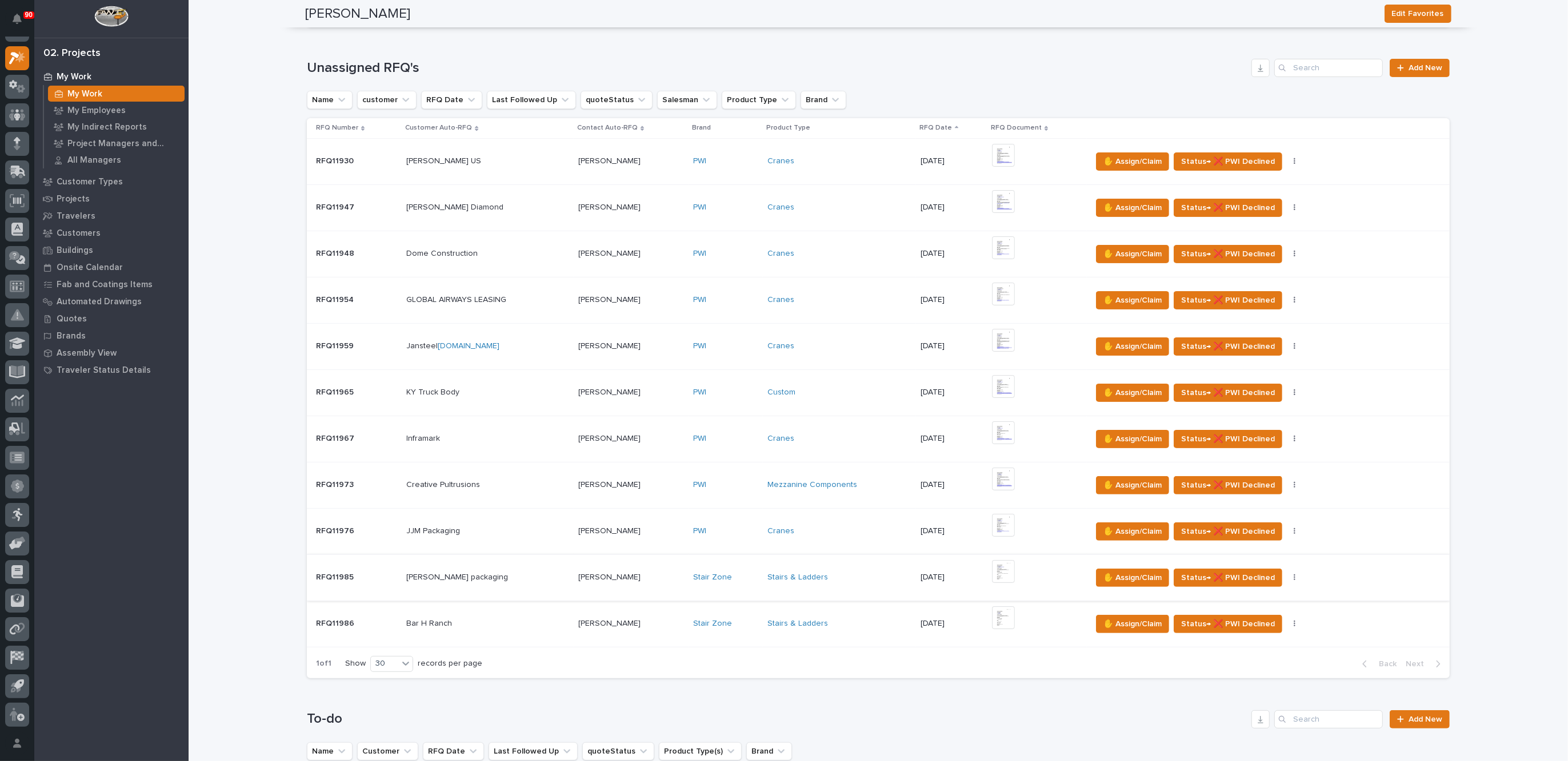
scroll to position [0, 0]
